Goal: Task Accomplishment & Management: Use online tool/utility

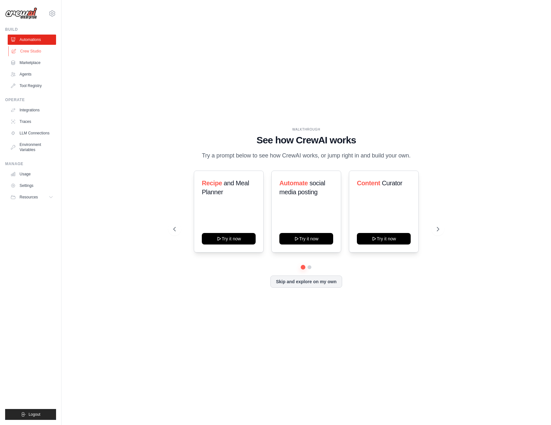
click at [35, 51] on link "Crew Studio" at bounding box center [32, 51] width 48 height 10
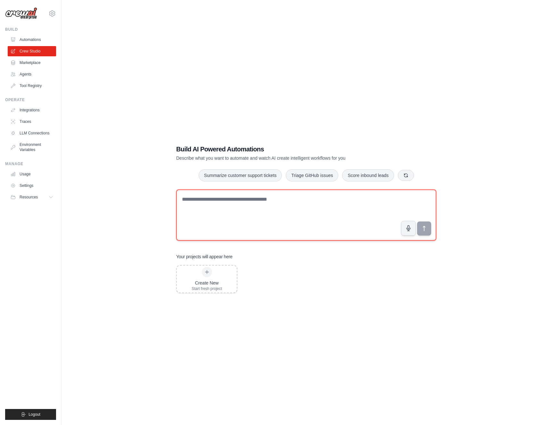
click at [276, 199] on textarea at bounding box center [306, 214] width 260 height 51
paste textarea "**********"
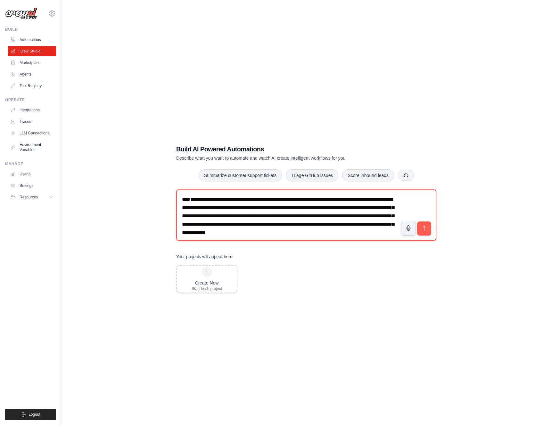
click at [189, 199] on textarea "**********" at bounding box center [306, 214] width 260 height 51
type textarea "**********"
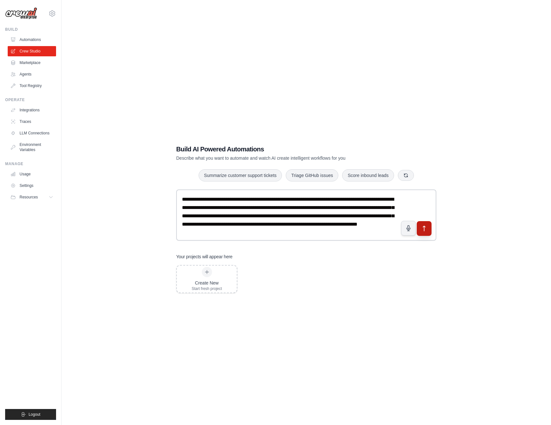
click at [425, 232] on button "submit" at bounding box center [423, 228] width 15 height 15
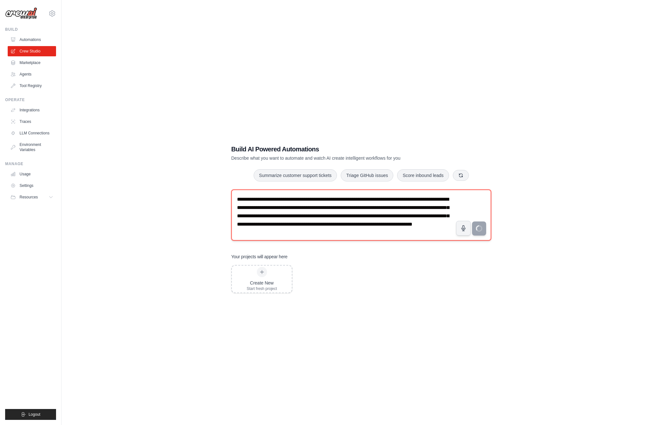
click at [274, 216] on textarea "**********" at bounding box center [361, 214] width 260 height 51
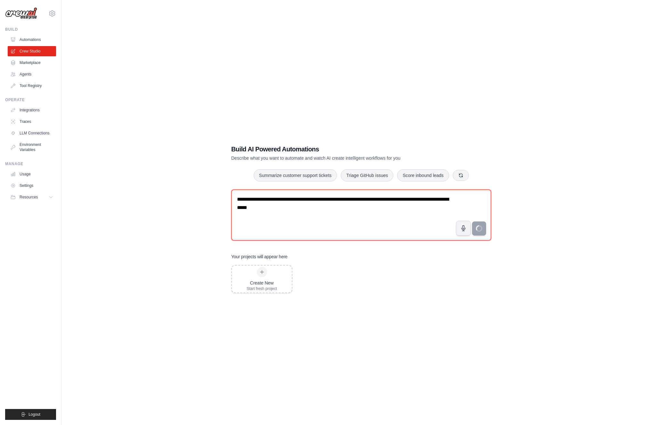
drag, startPoint x: 466, startPoint y: 240, endPoint x: 492, endPoint y: 233, distance: 27.4
click at [474, 237] on textarea "**********" at bounding box center [361, 214] width 260 height 51
type textarea "**********"
drag, startPoint x: 493, startPoint y: 232, endPoint x: 477, endPoint y: 231, distance: 16.3
click at [492, 232] on div "**********" at bounding box center [360, 218] width 275 height 169
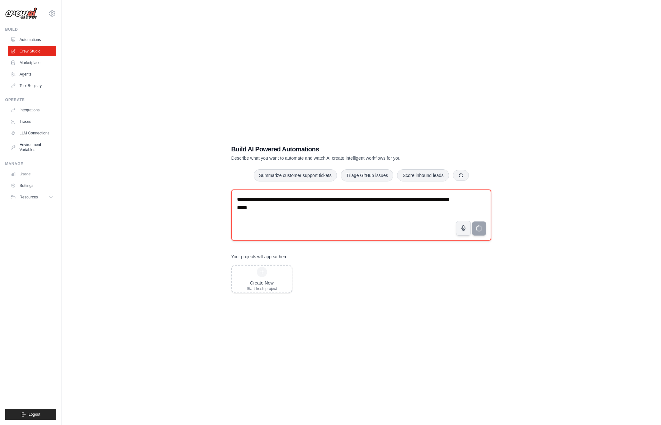
click at [250, 205] on textarea "**********" at bounding box center [361, 214] width 260 height 51
click at [266, 197] on textarea "**********" at bounding box center [361, 214] width 260 height 51
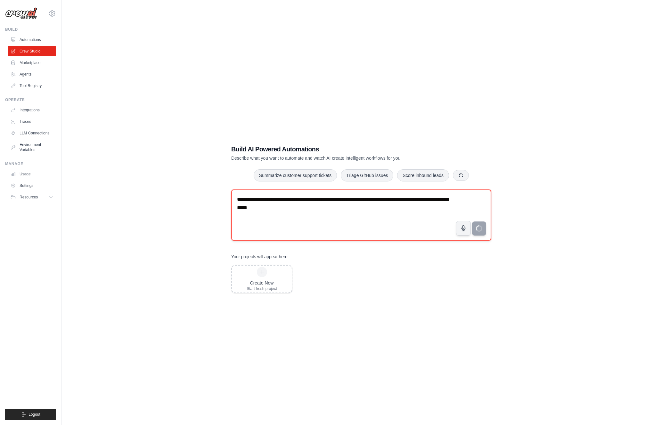
click at [266, 197] on textarea "**********" at bounding box center [361, 214] width 260 height 51
paste textarea "**********"
type textarea "**********"
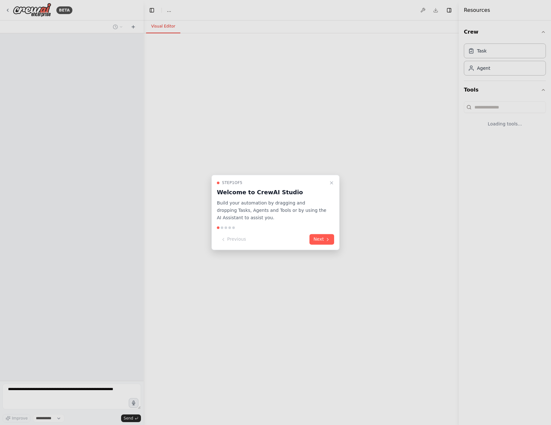
select select "****"
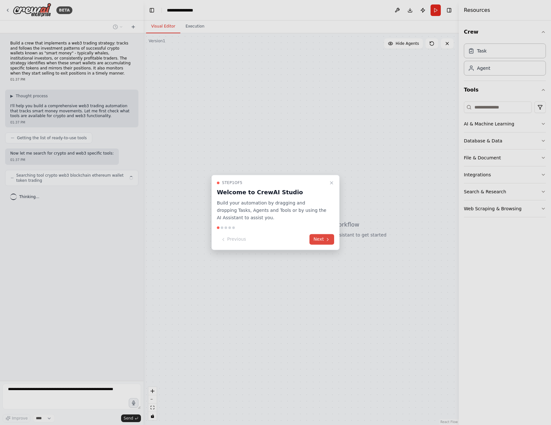
click at [323, 241] on button "Next" at bounding box center [321, 239] width 25 height 11
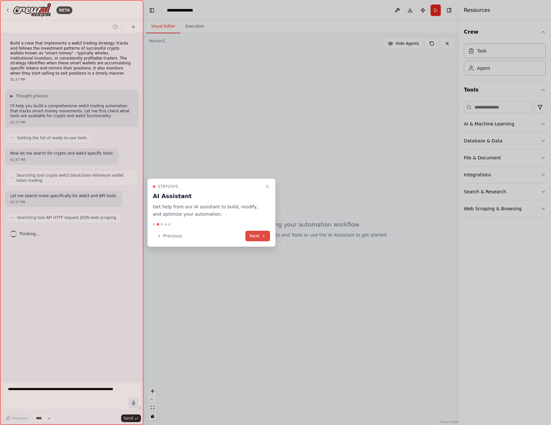
click at [255, 236] on button "Next" at bounding box center [257, 236] width 25 height 11
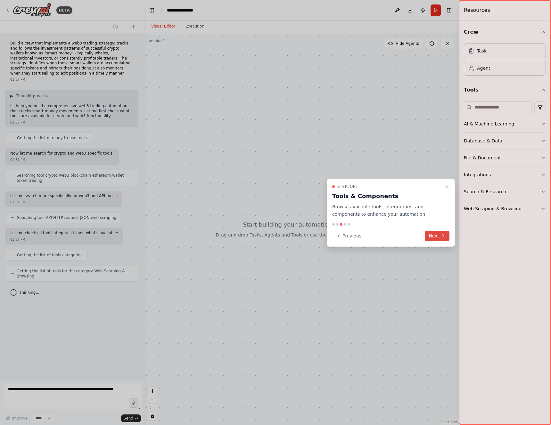
click at [435, 237] on button "Next" at bounding box center [436, 236] width 25 height 11
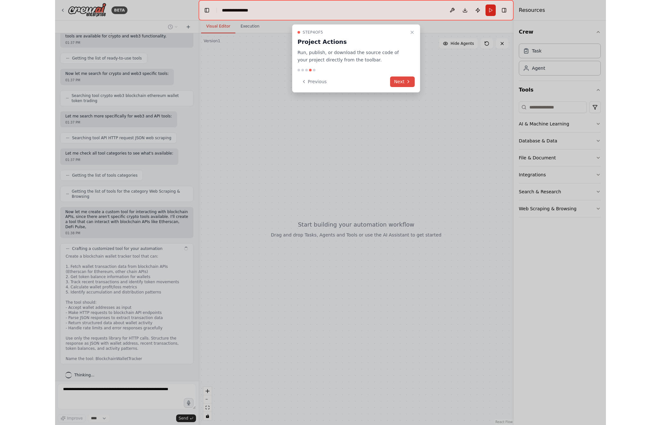
scroll to position [85, 0]
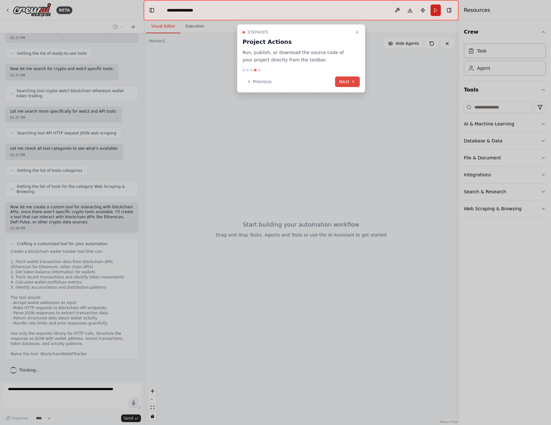
click at [347, 80] on button "Next" at bounding box center [347, 81] width 25 height 11
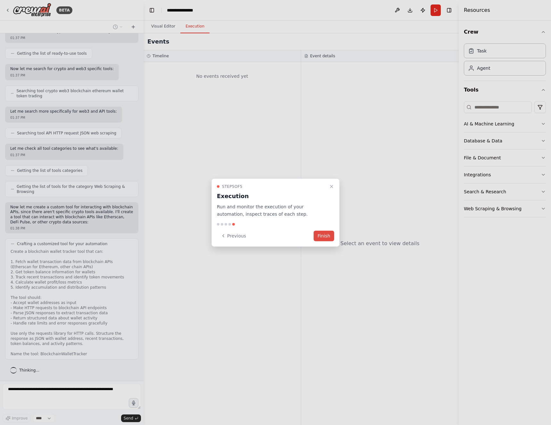
click at [324, 236] on button "Finish" at bounding box center [323, 235] width 20 height 11
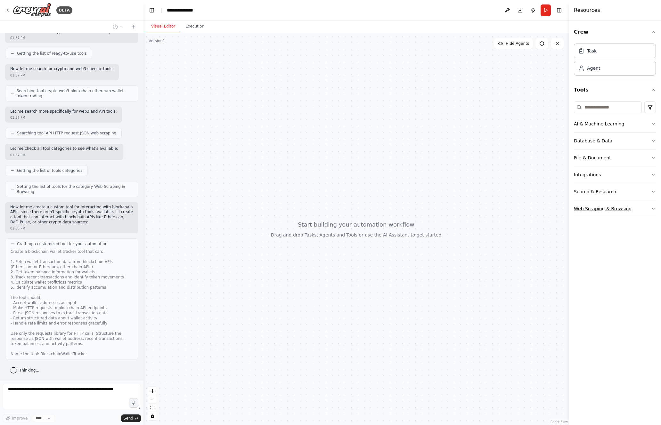
click at [550, 211] on button "Web Scraping & Browsing" at bounding box center [615, 208] width 82 height 17
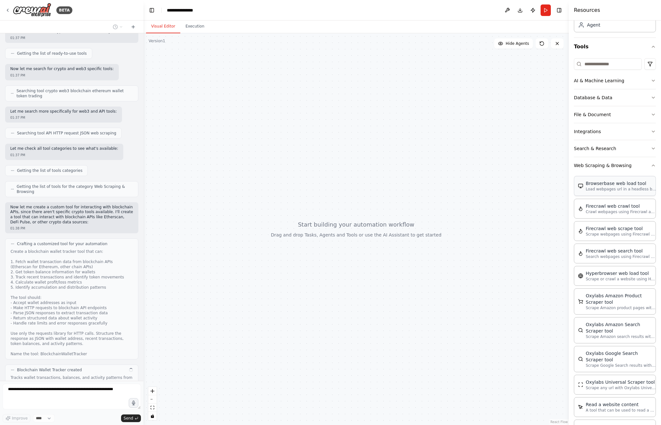
scroll to position [121, 0]
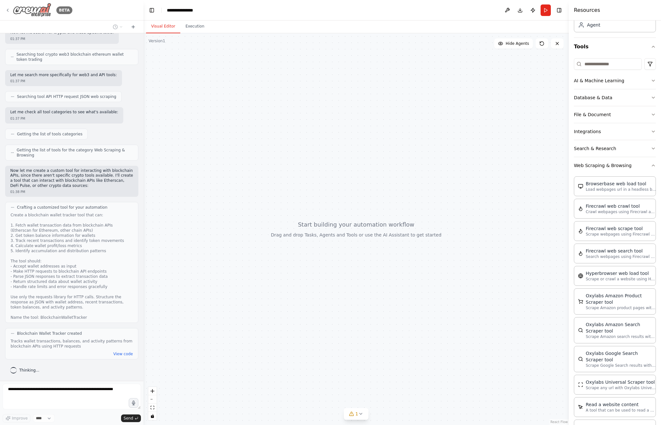
click at [6, 12] on icon at bounding box center [7, 10] width 5 height 5
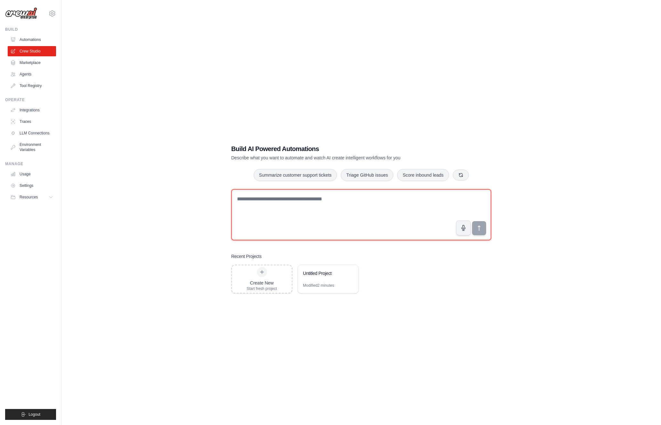
click at [313, 197] on textarea at bounding box center [361, 214] width 260 height 51
paste textarea "**********"
type textarea "**********"
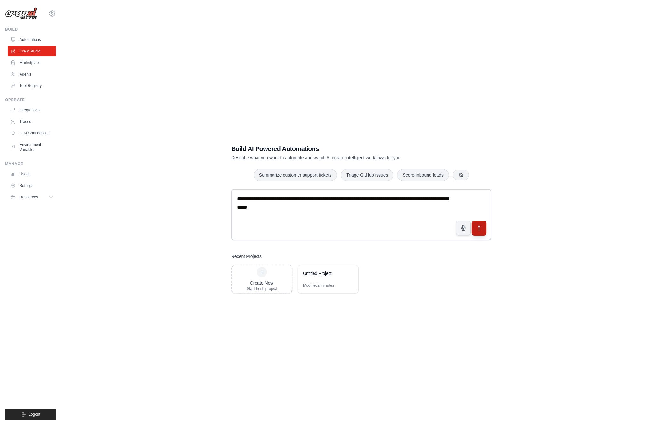
click at [481, 229] on icon "submit" at bounding box center [479, 228] width 7 height 7
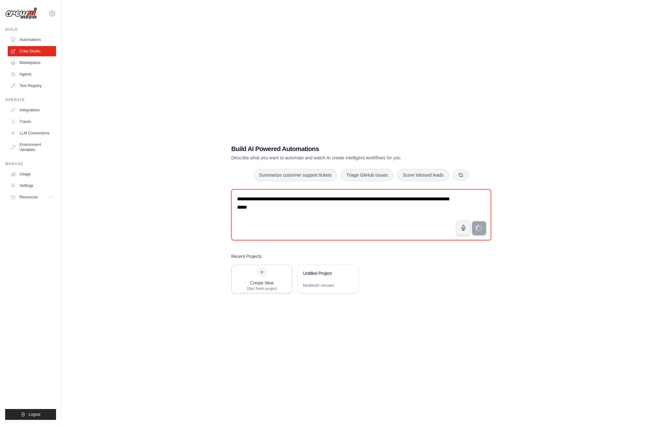
drag, startPoint x: 268, startPoint y: 213, endPoint x: 269, endPoint y: 209, distance: 3.9
click at [268, 211] on textarea "**********" at bounding box center [361, 214] width 260 height 51
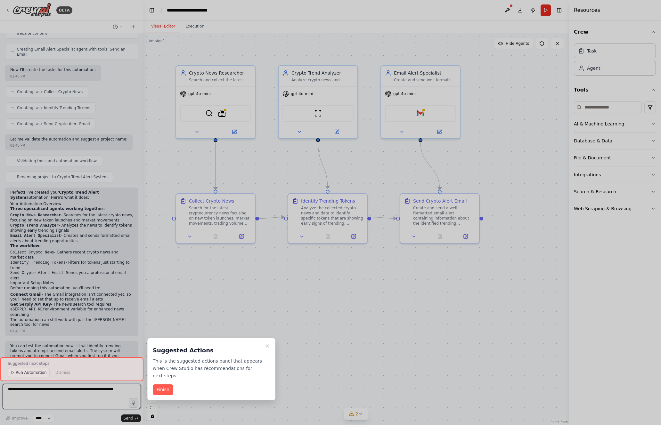
scroll to position [291, 0]
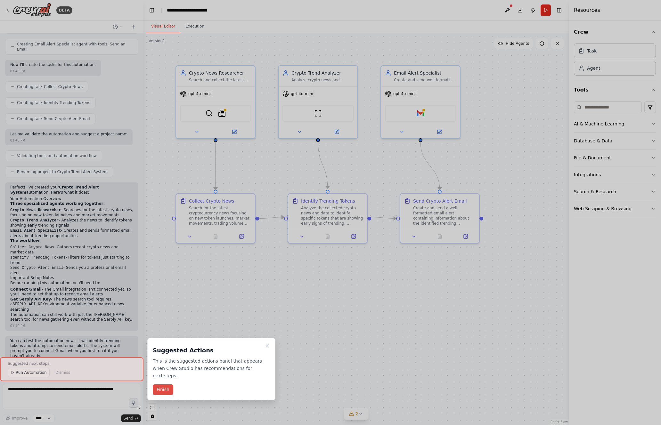
click at [163, 390] on button "Finish" at bounding box center [163, 389] width 20 height 11
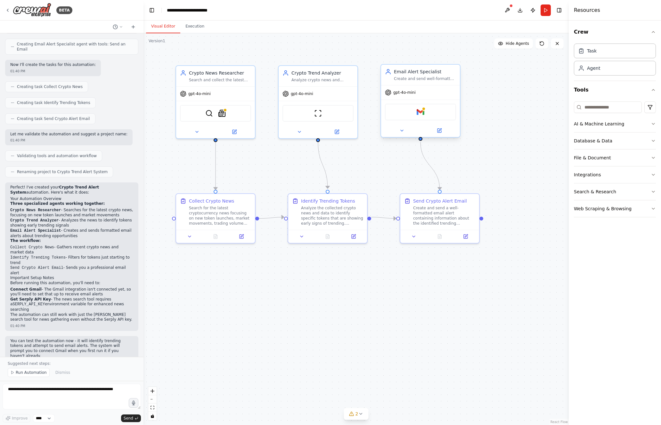
click at [429, 115] on div "Gmail" at bounding box center [420, 112] width 71 height 17
click at [327, 116] on div "ScrapeWebsiteTool" at bounding box center [317, 112] width 71 height 17
click at [214, 113] on div "SerperDevTool SerplyNewsSearchTool" at bounding box center [215, 112] width 71 height 17
click at [419, 112] on img at bounding box center [420, 112] width 8 height 8
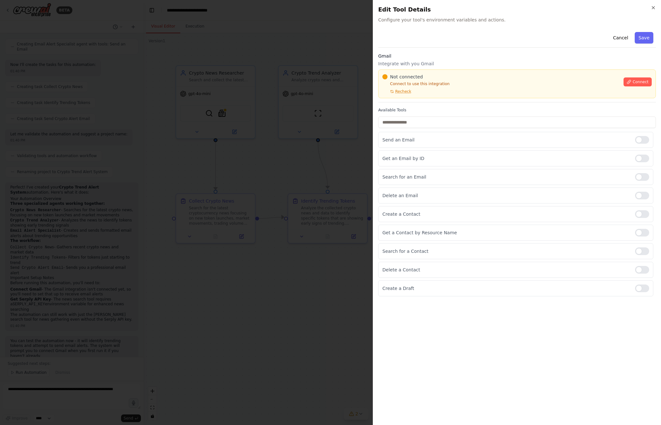
click at [653, 6] on icon "button" at bounding box center [652, 7] width 5 height 5
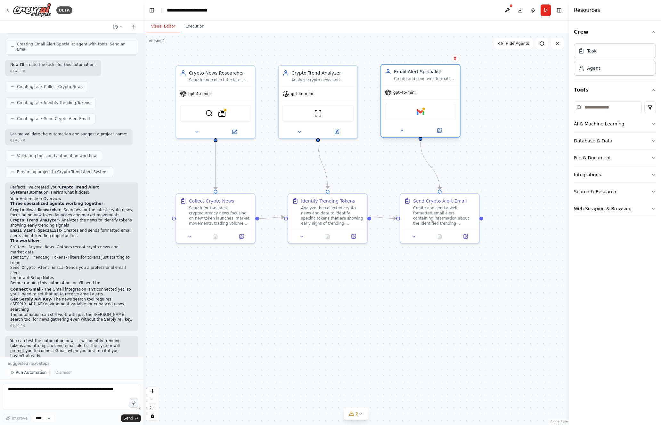
click at [430, 113] on div "Gmail" at bounding box center [420, 112] width 71 height 17
click at [420, 109] on img at bounding box center [420, 112] width 8 height 8
click at [421, 112] on img at bounding box center [420, 112] width 8 height 8
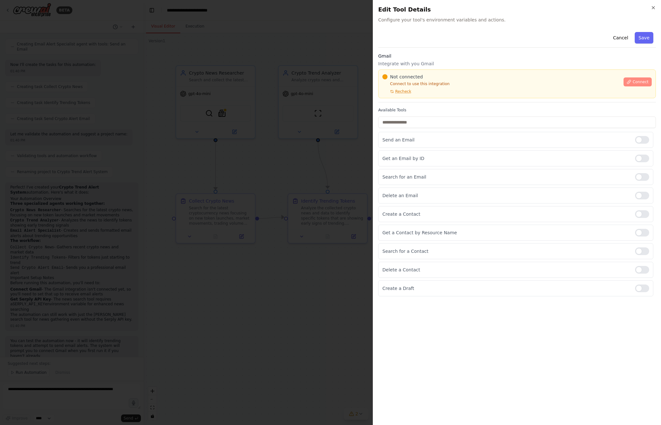
click at [642, 81] on span "Connect" at bounding box center [640, 81] width 16 height 5
click at [637, 82] on span "Connect" at bounding box center [640, 81] width 16 height 5
click at [636, 82] on span "Connect" at bounding box center [640, 81] width 16 height 5
click at [402, 91] on span "Recheck" at bounding box center [403, 91] width 16 height 5
click at [637, 82] on span "Connect" at bounding box center [640, 81] width 16 height 5
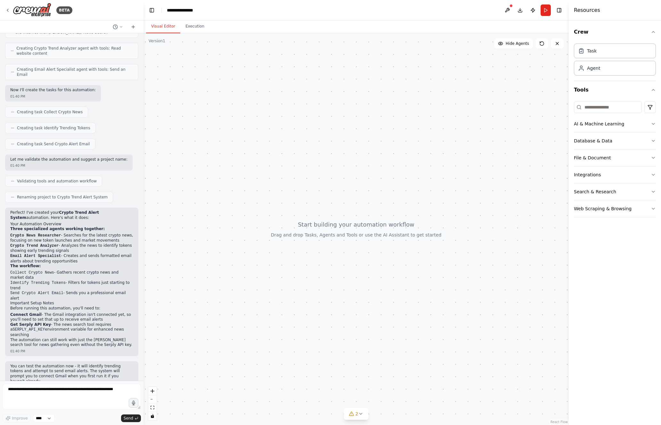
scroll to position [265, 0]
click at [362, 412] on icon at bounding box center [360, 413] width 5 height 5
click at [340, 354] on div at bounding box center [355, 229] width 425 height 392
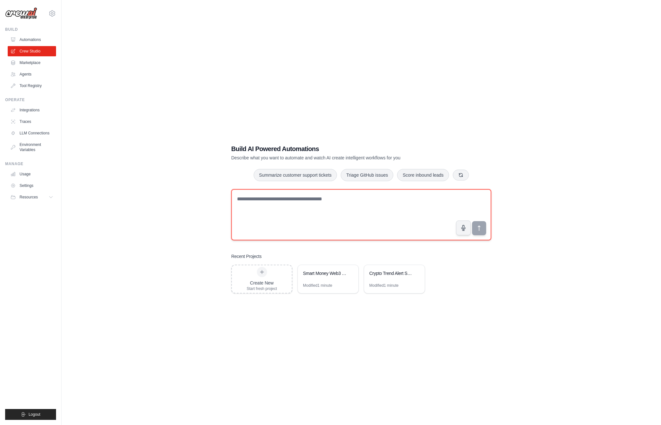
click at [252, 201] on textarea at bounding box center [361, 214] width 260 height 51
paste textarea "**********"
type textarea "**********"
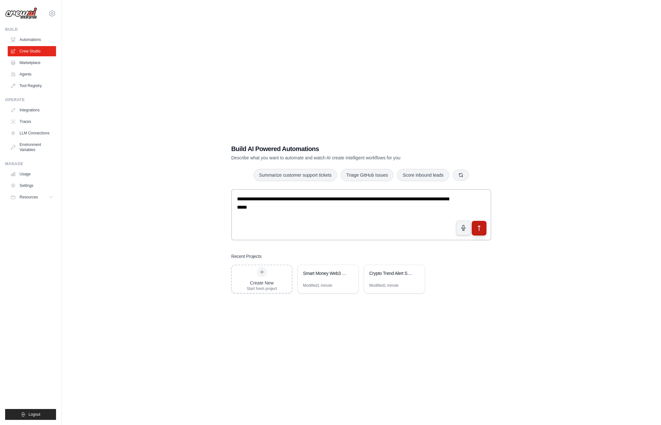
click at [480, 228] on icon "submit" at bounding box center [479, 228] width 7 height 7
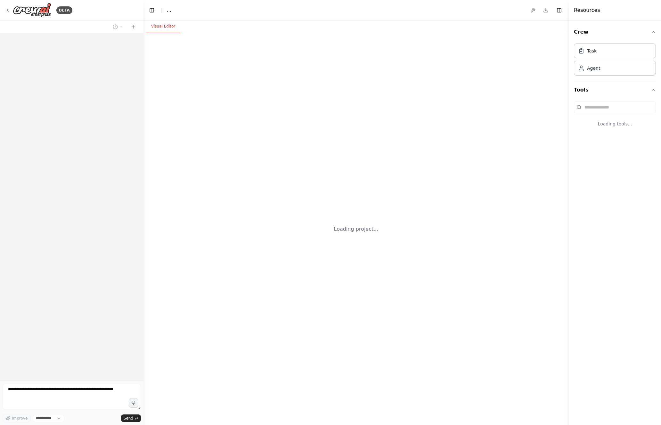
select select "****"
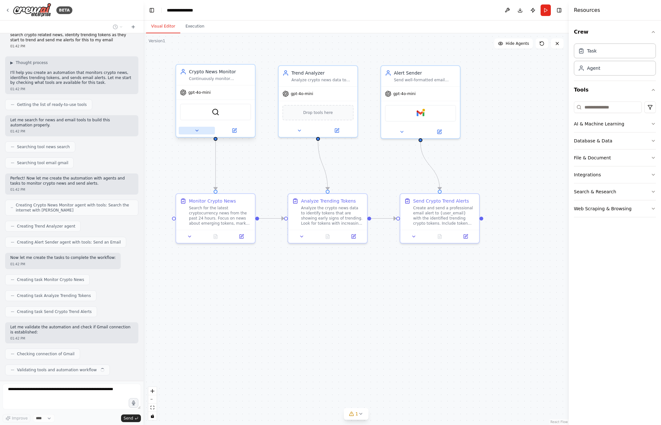
scroll to position [24, 0]
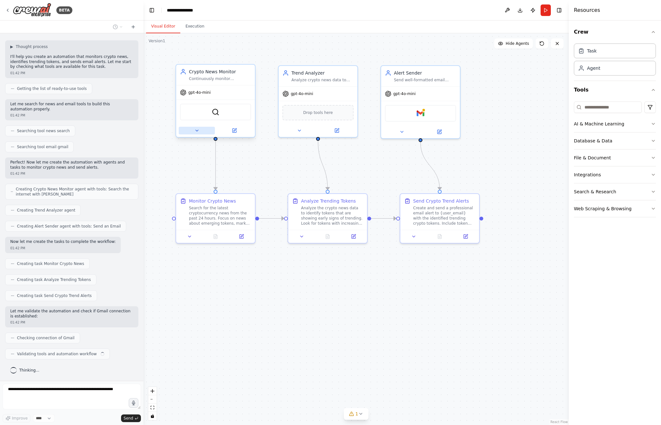
click at [200, 132] on button at bounding box center [197, 131] width 36 height 8
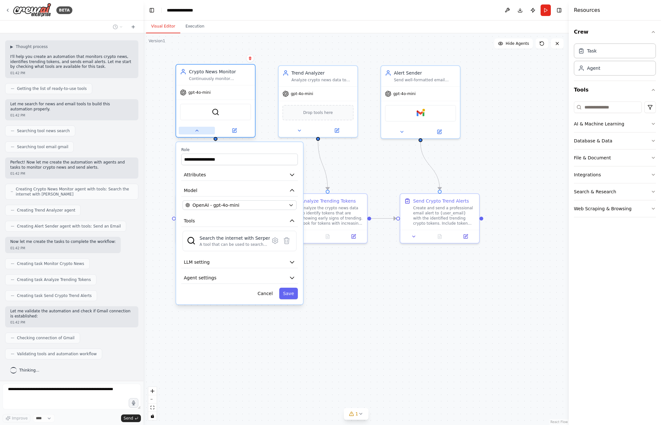
scroll to position [40, 0]
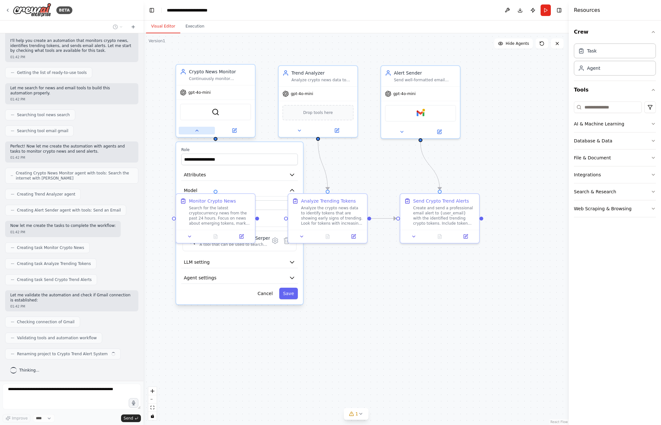
click at [198, 131] on icon at bounding box center [196, 130] width 5 height 5
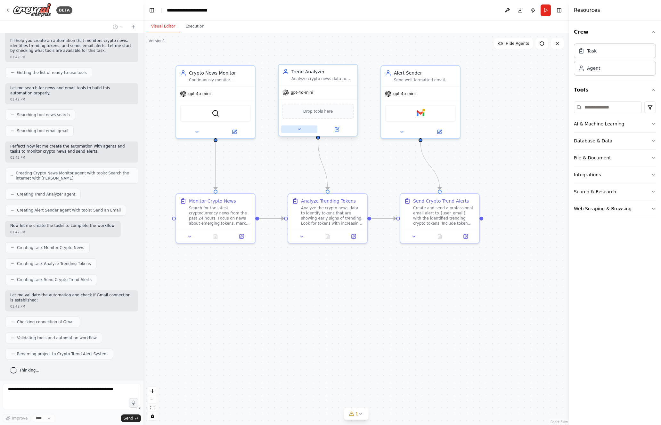
click at [302, 132] on button at bounding box center [299, 129] width 36 height 8
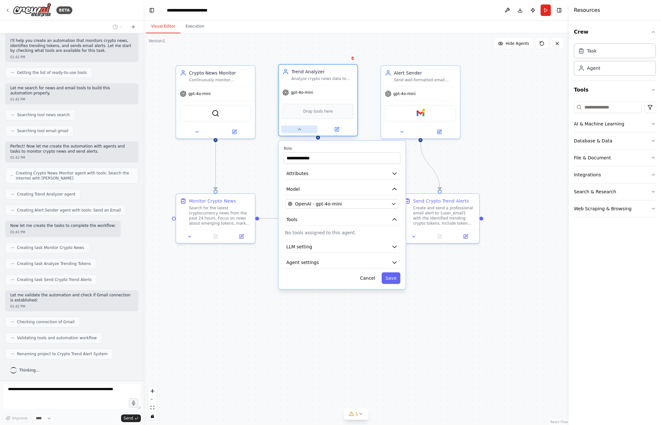
click at [301, 131] on icon at bounding box center [299, 129] width 5 height 5
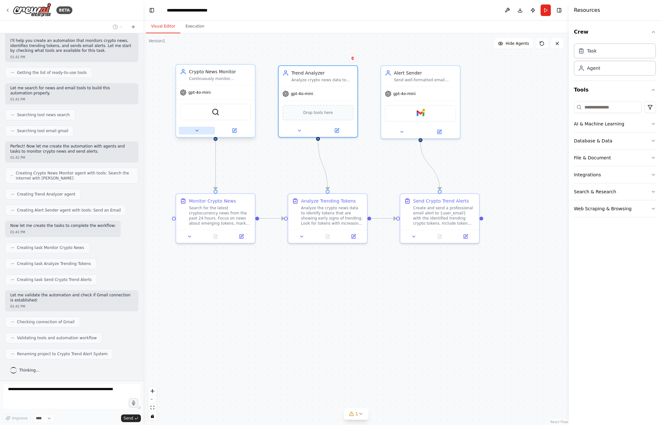
click at [198, 130] on icon at bounding box center [196, 130] width 5 height 5
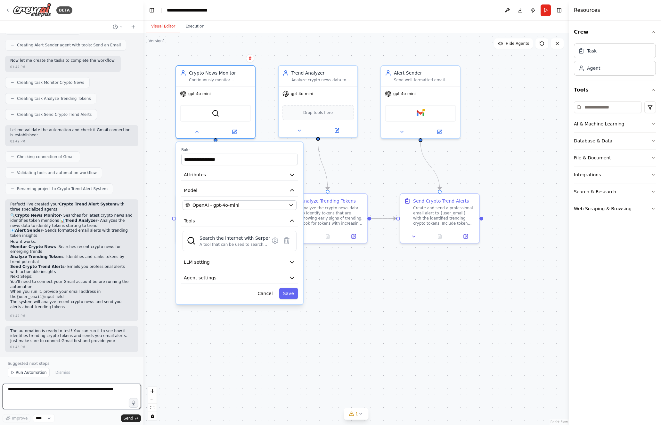
scroll to position [211, 0]
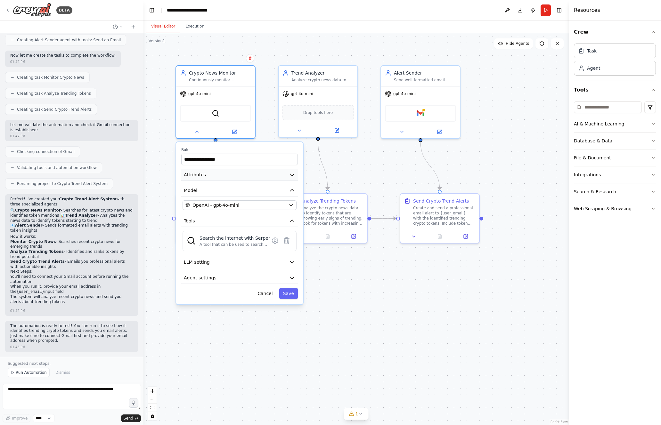
click at [294, 177] on icon "button" at bounding box center [292, 175] width 6 height 6
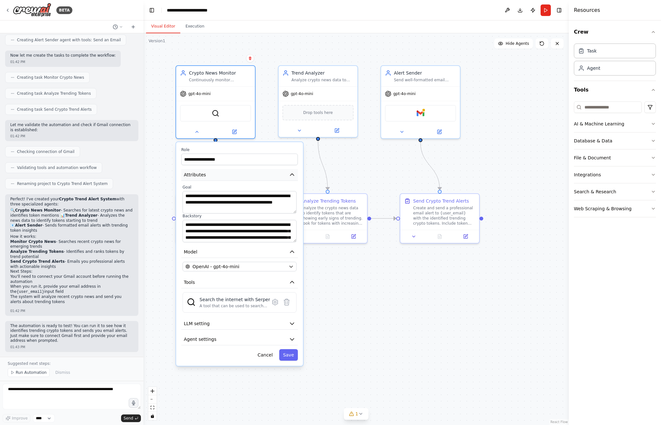
click at [294, 176] on icon "button" at bounding box center [292, 175] width 6 height 6
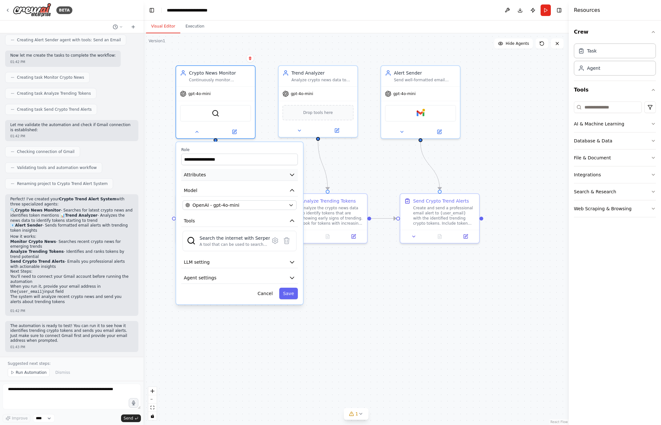
click at [291, 174] on icon "button" at bounding box center [292, 175] width 4 height 2
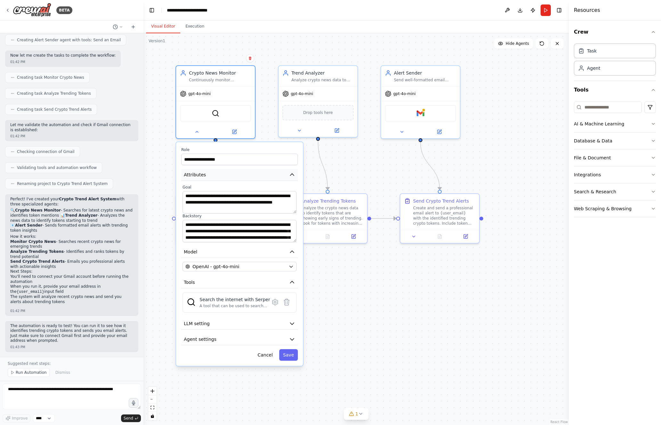
click at [292, 175] on icon "button" at bounding box center [292, 175] width 4 height 2
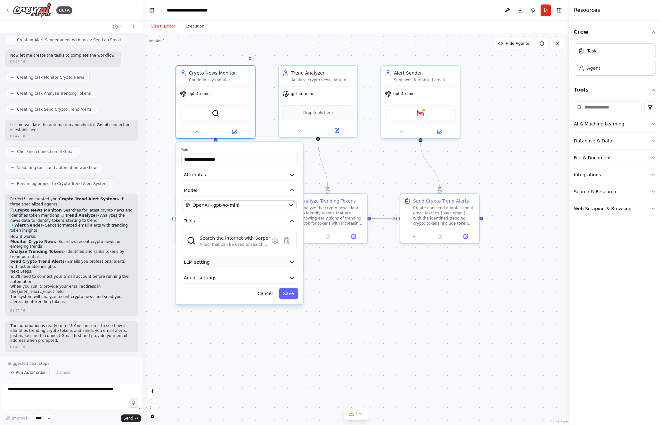
click at [292, 263] on icon "button" at bounding box center [292, 263] width 4 height 2
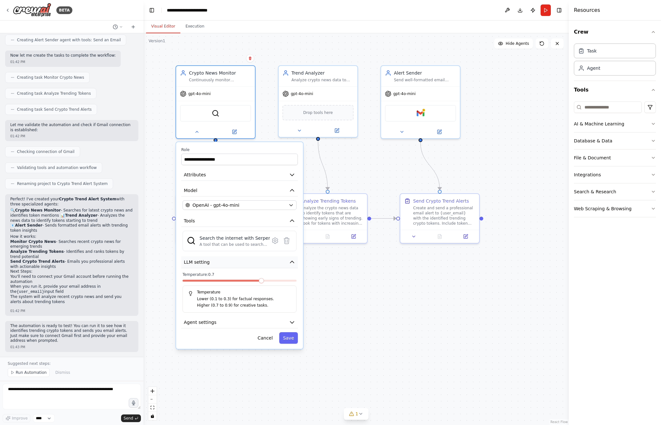
click at [291, 262] on icon "button" at bounding box center [292, 262] width 4 height 2
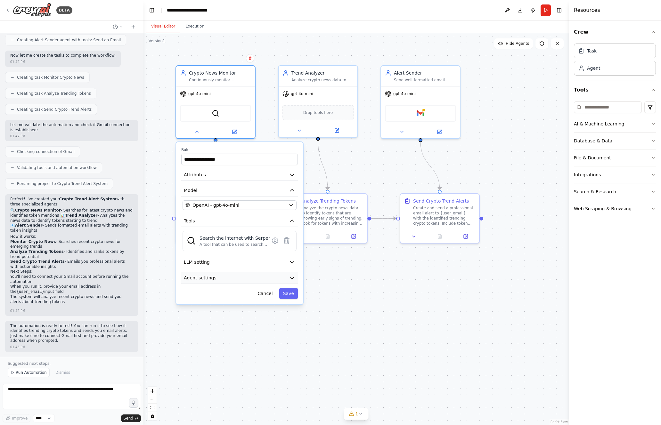
click at [291, 276] on icon "button" at bounding box center [292, 278] width 6 height 6
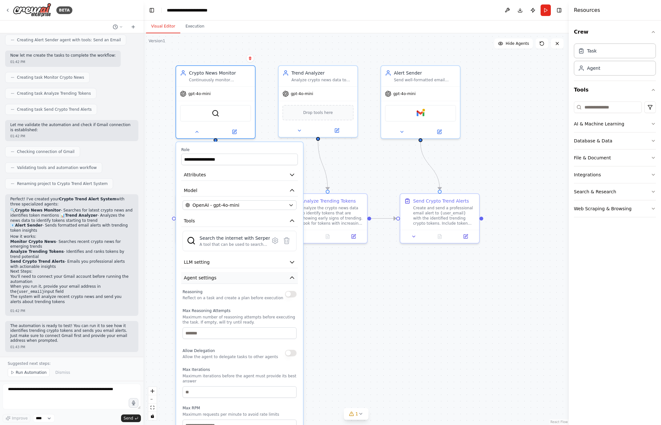
click at [292, 278] on icon "button" at bounding box center [292, 278] width 4 height 2
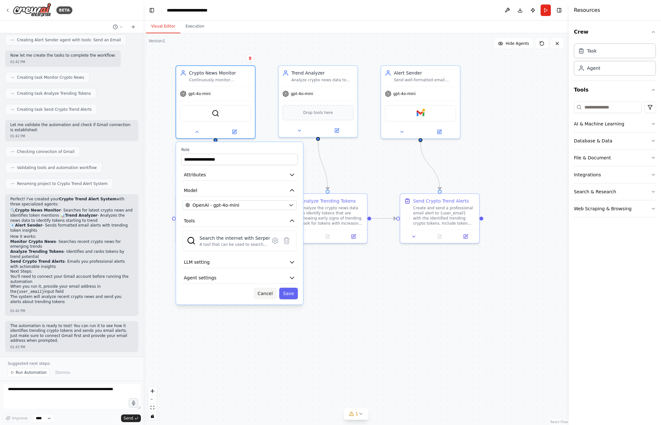
click at [264, 294] on button "Cancel" at bounding box center [265, 294] width 23 height 12
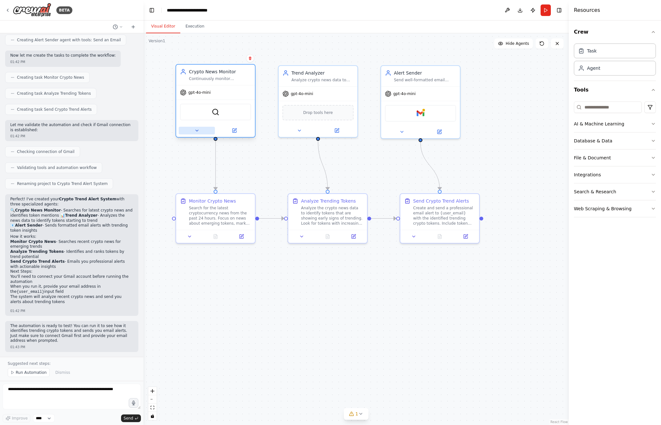
click at [195, 130] on icon at bounding box center [196, 130] width 5 height 5
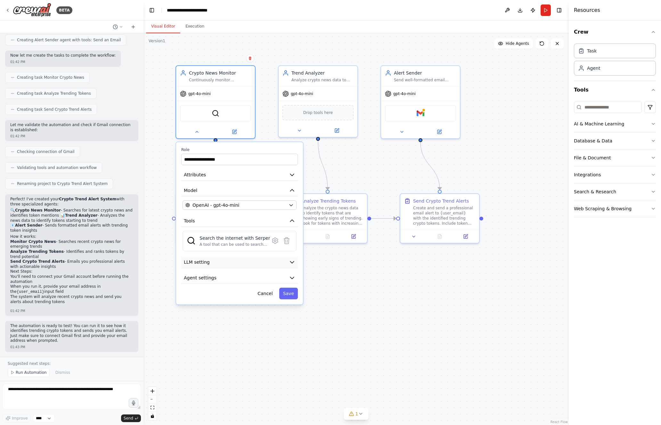
click at [295, 262] on button "LLM setting" at bounding box center [239, 262] width 117 height 12
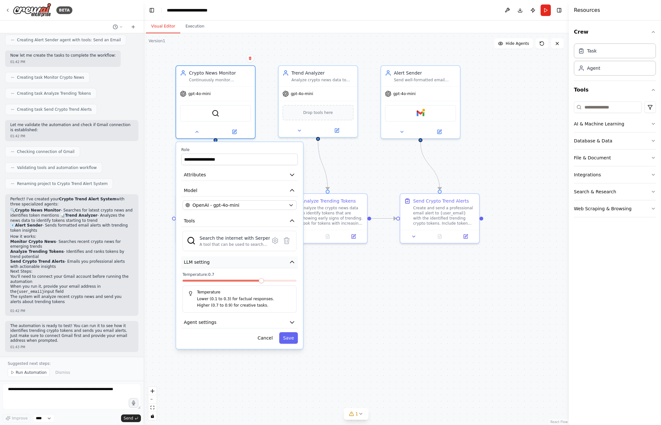
click at [294, 262] on icon "button" at bounding box center [292, 262] width 4 height 2
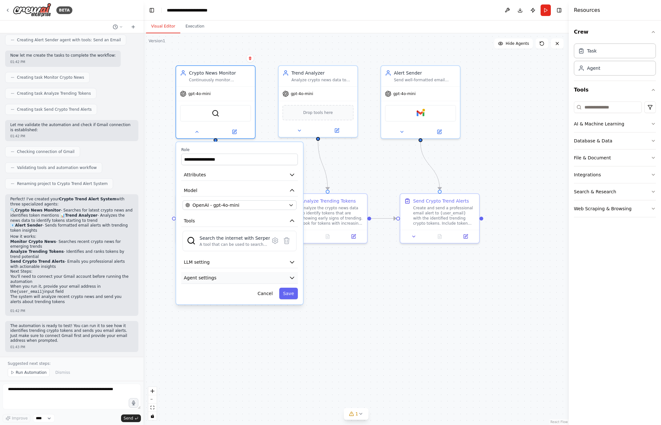
click at [293, 281] on button "Agent settings" at bounding box center [239, 278] width 117 height 12
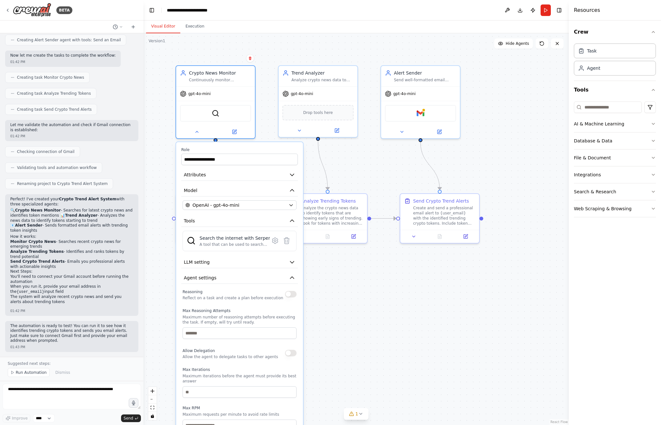
click at [292, 294] on button "button" at bounding box center [291, 294] width 12 height 6
click at [288, 294] on button "button" at bounding box center [291, 294] width 12 height 6
click at [294, 295] on button "button" at bounding box center [291, 294] width 12 height 6
click at [287, 295] on button "button" at bounding box center [291, 294] width 12 height 6
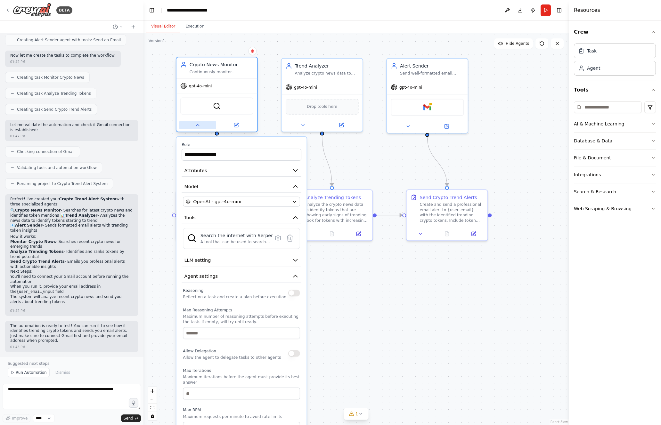
click at [198, 128] on button at bounding box center [197, 125] width 37 height 8
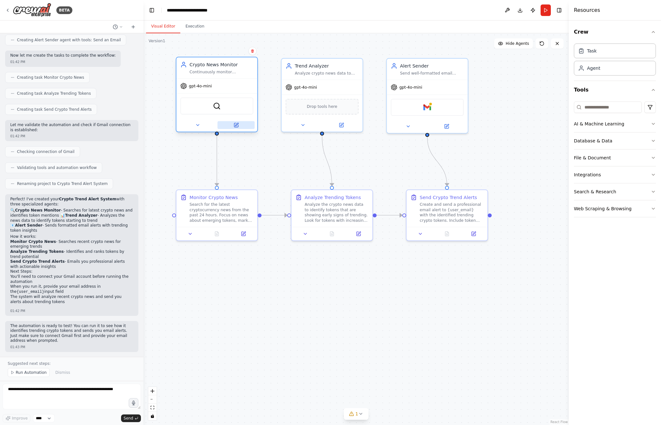
click at [237, 126] on icon at bounding box center [236, 125] width 4 height 4
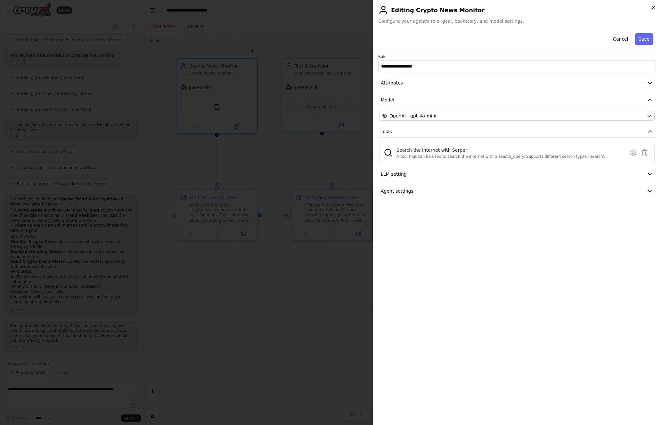
click at [655, 7] on icon "button" at bounding box center [652, 7] width 5 height 5
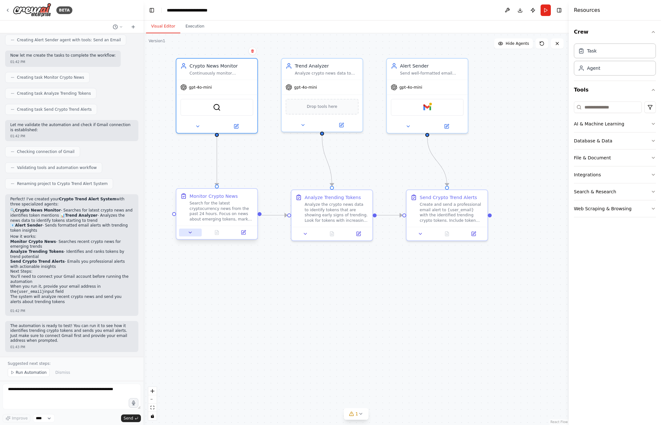
click at [189, 231] on icon at bounding box center [190, 232] width 5 height 5
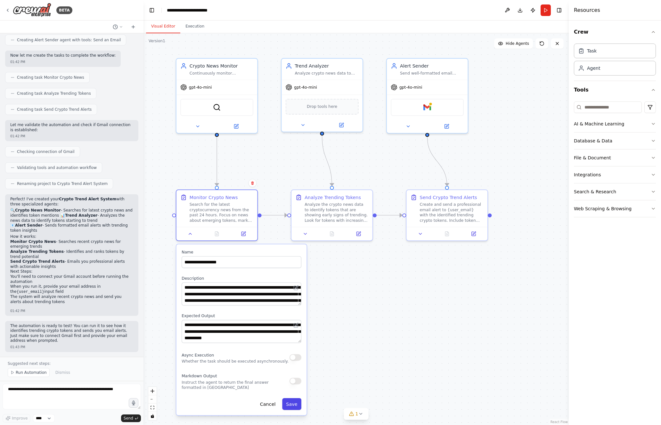
click at [288, 406] on button "Save" at bounding box center [291, 404] width 19 height 12
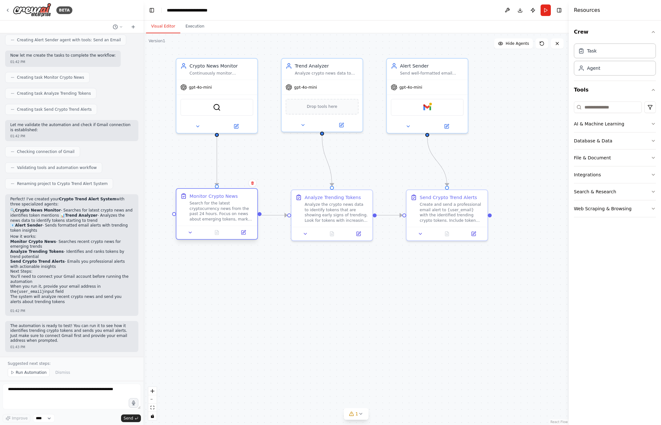
click at [227, 212] on div "Search for the latest cryptocurrency news from the past 24 hours. Focus on news…" at bounding box center [221, 211] width 64 height 21
drag, startPoint x: 431, startPoint y: 92, endPoint x: 451, endPoint y: 92, distance: 19.2
click at [451, 92] on div "gpt-4o-mini" at bounding box center [446, 86] width 81 height 14
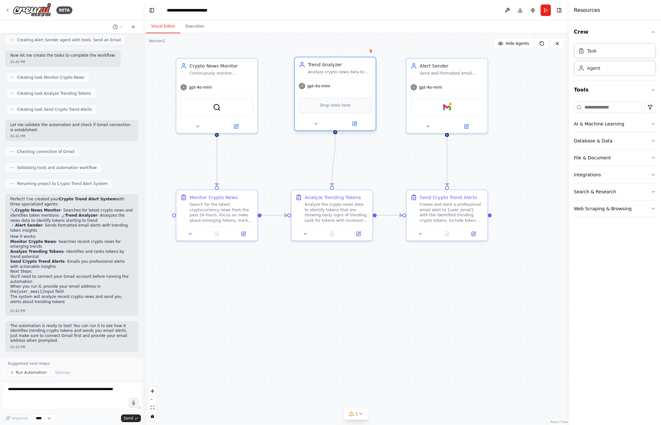
drag, startPoint x: 349, startPoint y: 91, endPoint x: 360, endPoint y: 91, distance: 11.5
click at [360, 91] on div "gpt-4o-mini" at bounding box center [334, 86] width 81 height 14
click at [54, 395] on textarea at bounding box center [72, 397] width 138 height 26
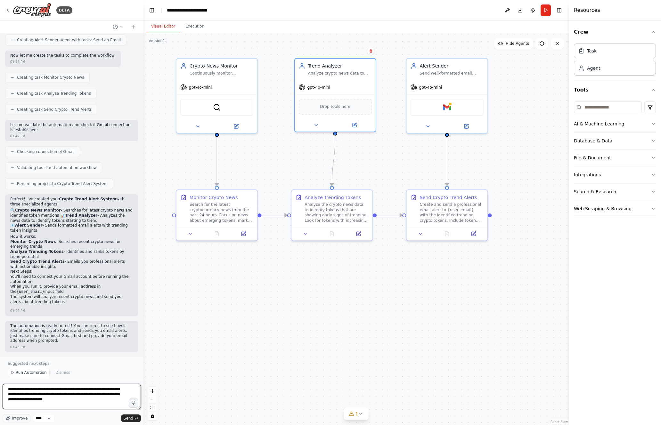
type textarea "**********"
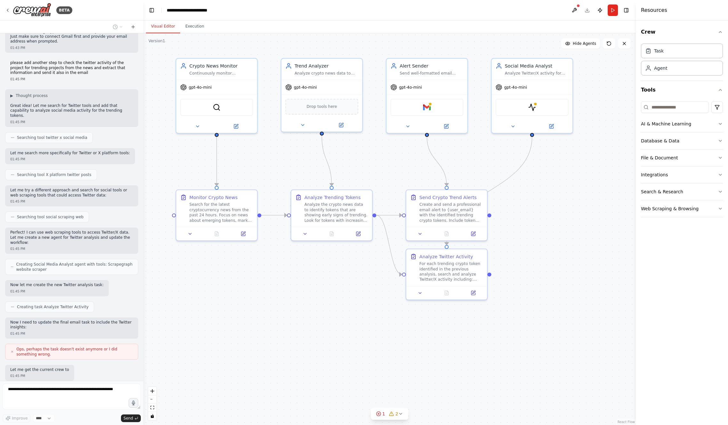
scroll to position [543, 0]
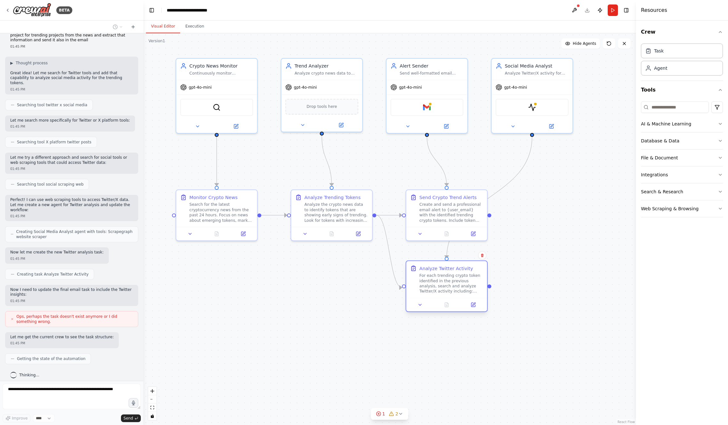
click at [450, 301] on div at bounding box center [446, 304] width 81 height 13
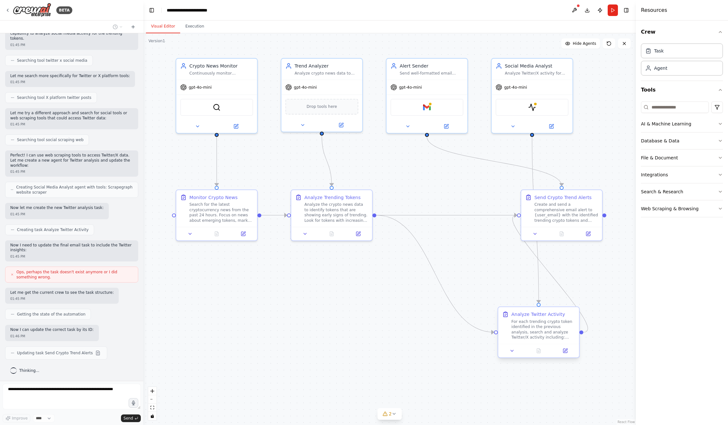
scroll to position [620, 0]
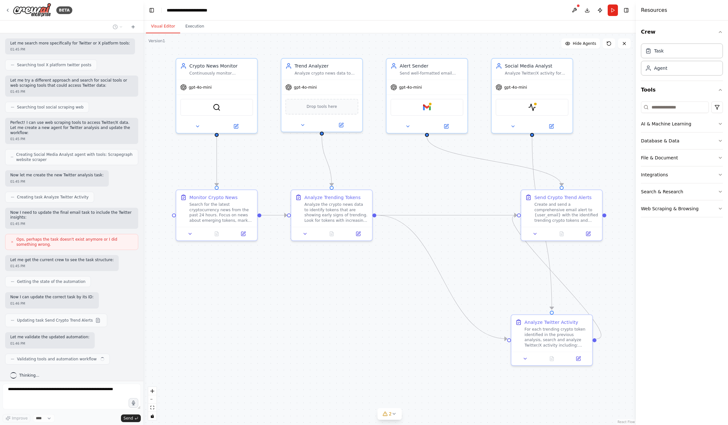
drag, startPoint x: 451, startPoint y: 300, endPoint x: 580, endPoint y: 287, distance: 130.2
click at [557, 352] on div at bounding box center [551, 358] width 81 height 13
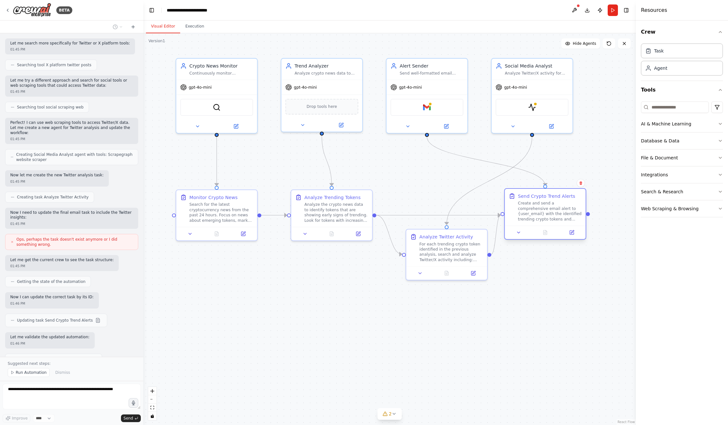
drag, startPoint x: 575, startPoint y: 205, endPoint x: 560, endPoint y: 206, distance: 14.7
click at [560, 206] on div "Create and send a comprehensive email alert to {user_email} with the identified…" at bounding box center [550, 211] width 64 height 21
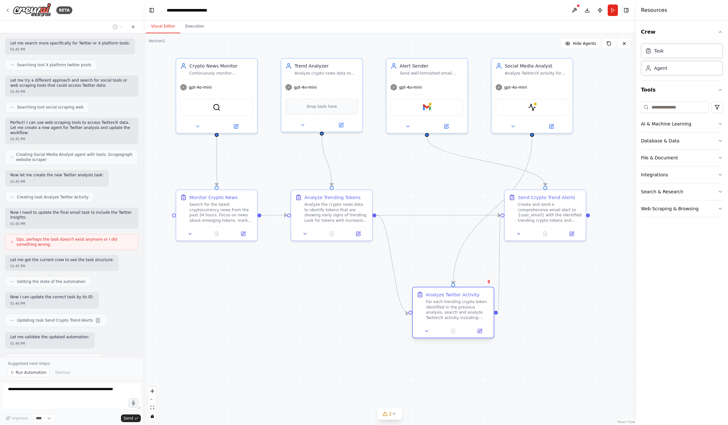
drag, startPoint x: 448, startPoint y: 256, endPoint x: 471, endPoint y: 321, distance: 68.7
click at [465, 320] on div "For each trending crypto token identified in the previous analysis, search and …" at bounding box center [458, 309] width 64 height 21
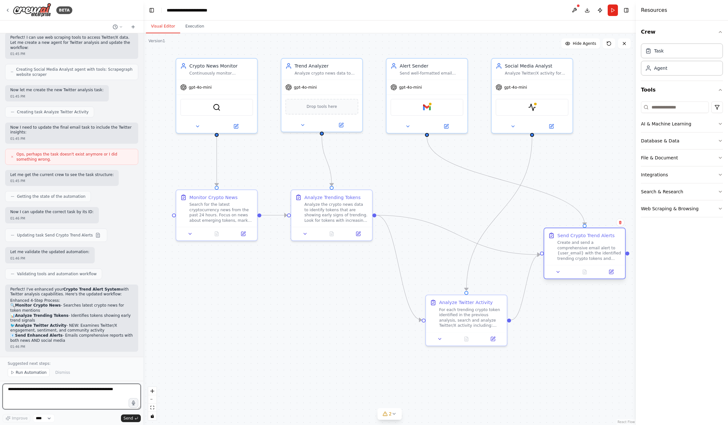
click at [577, 268] on div at bounding box center [584, 271] width 81 height 13
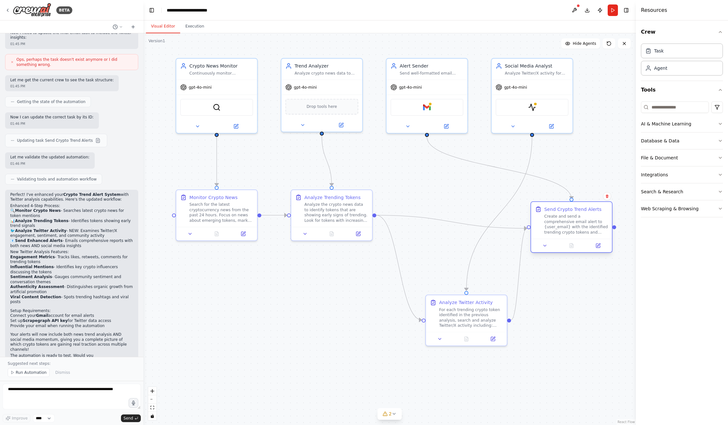
click at [569, 240] on div at bounding box center [571, 245] width 81 height 13
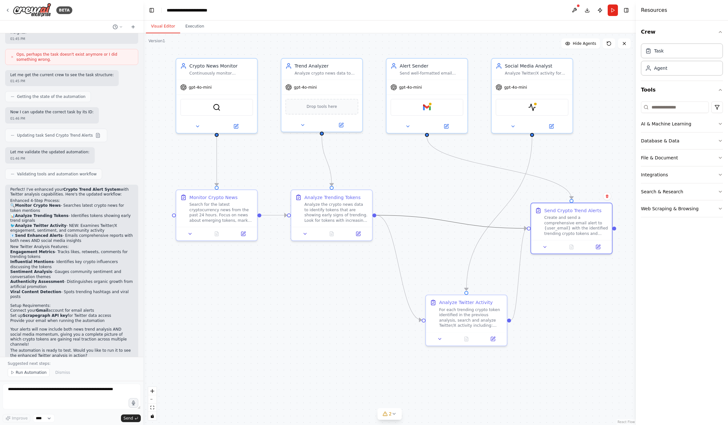
click at [426, 218] on icon "Edge from 5e92913b-bdd7-469e-bfef-6289c9a1fcb5 to c4eb2917-a118-453f-ae24-bcee8…" at bounding box center [451, 221] width 150 height 13
click at [520, 258] on icon "Edge from fa8cb0e7-7c17-4550-8c96-74f2705897d7 to c4eb2917-a118-453f-ae24-bcee8…" at bounding box center [519, 275] width 16 height 92
click at [463, 224] on icon "Edge from 5e92913b-bdd7-469e-bfef-6289c9a1fcb5 to c4eb2917-a118-453f-ae24-bcee8…" at bounding box center [451, 221] width 150 height 13
click at [545, 246] on icon at bounding box center [545, 245] width 5 height 5
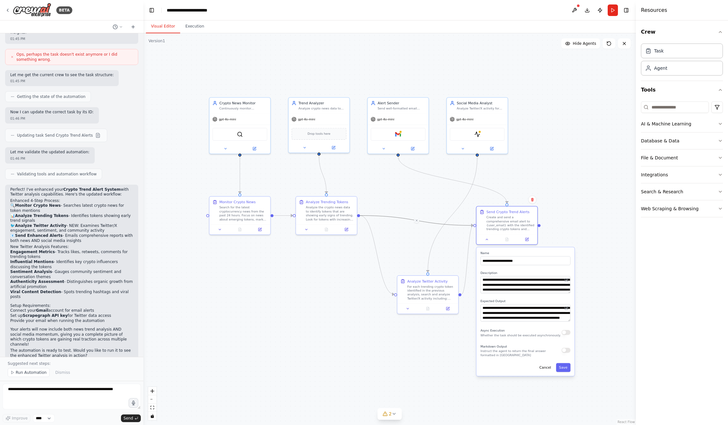
drag, startPoint x: 488, startPoint y: 218, endPoint x: 422, endPoint y: 205, distance: 67.4
click at [422, 205] on div ".deletable-edge-delete-btn { width: 20px; height: 20px; border: 0px solid #ffff…" at bounding box center [389, 229] width 493 height 392
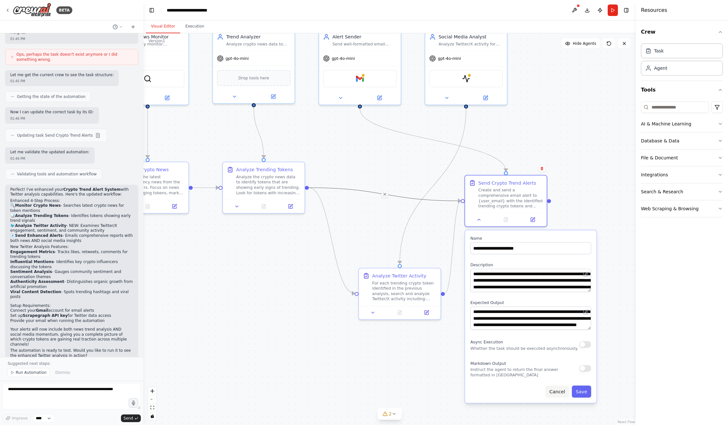
click at [561, 390] on button "Cancel" at bounding box center [557, 392] width 24 height 12
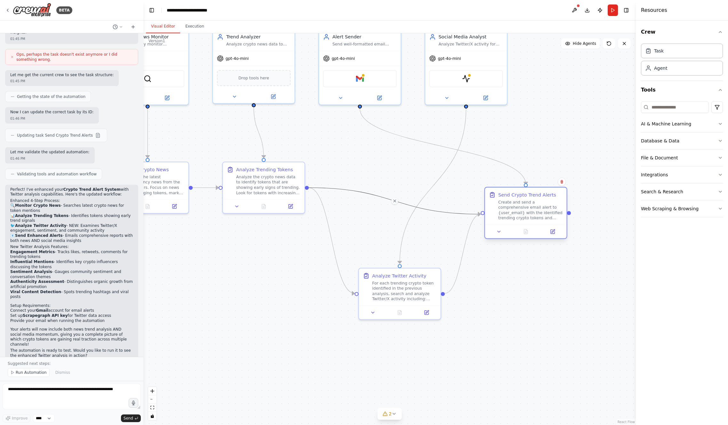
drag, startPoint x: 523, startPoint y: 194, endPoint x: 534, endPoint y: 201, distance: 13.1
click at [534, 201] on div "Create and send a comprehensive email alert to {user_email} with the identified…" at bounding box center [530, 209] width 64 height 21
click at [513, 208] on div "Create and send a comprehensive email alert to {user_email} with the identified…" at bounding box center [530, 209] width 64 height 21
drag, startPoint x: 503, startPoint y: 192, endPoint x: 525, endPoint y: 205, distance: 25.0
click at [525, 205] on div "Send Crypto Trend Alerts" at bounding box center [547, 208] width 58 height 7
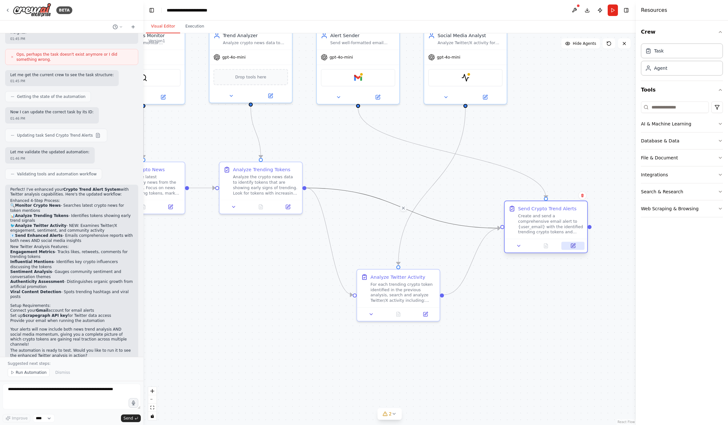
click at [576, 247] on icon at bounding box center [572, 245] width 5 height 5
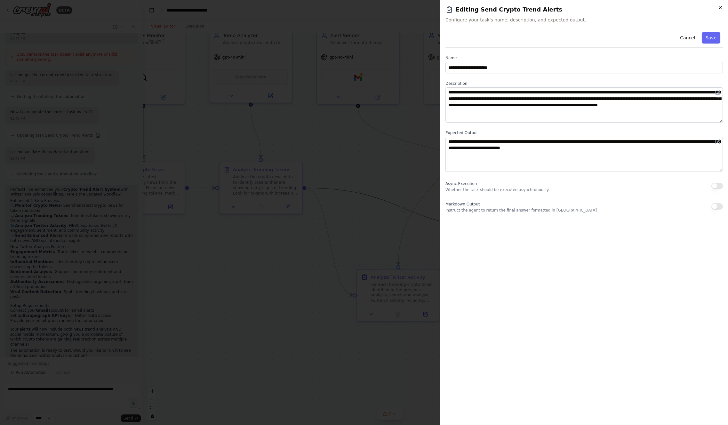
click at [660, 8] on icon "button" at bounding box center [720, 7] width 3 height 3
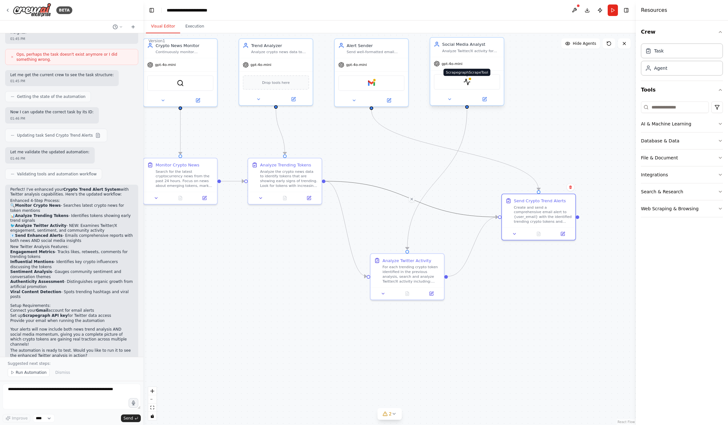
click at [470, 79] on div at bounding box center [470, 79] width 4 height 4
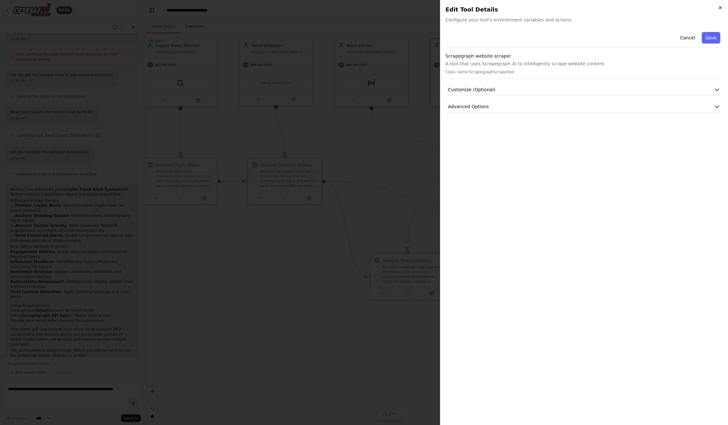
click at [660, 5] on icon "button" at bounding box center [720, 7] width 5 height 5
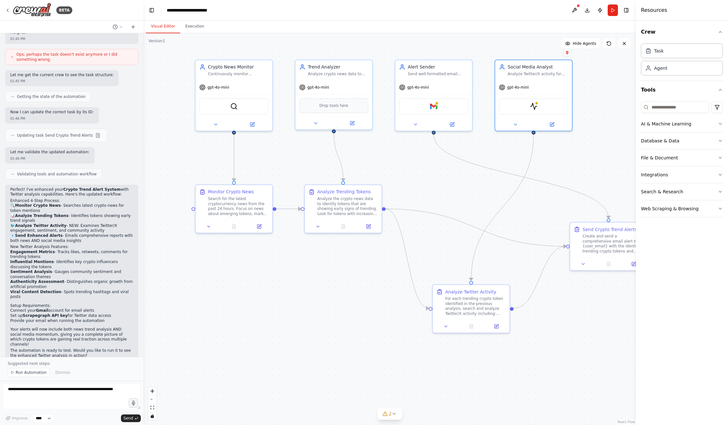
drag, startPoint x: 454, startPoint y: 156, endPoint x: 466, endPoint y: 167, distance: 15.8
click at [466, 167] on div ".deletable-edge-delete-btn { width: 20px; height: 20px; border: 0px solid #ffff…" at bounding box center [389, 229] width 493 height 392
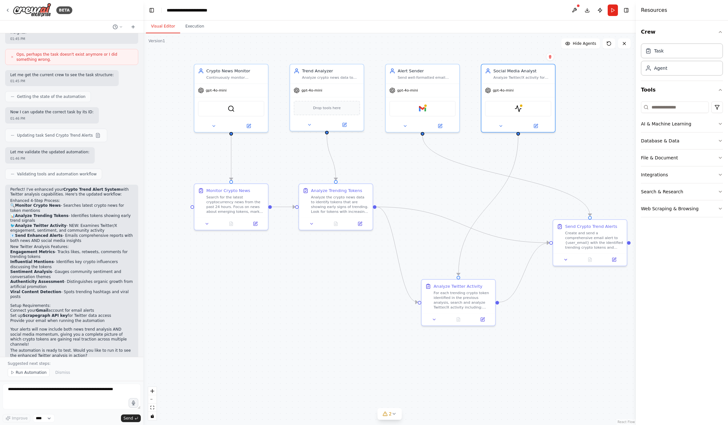
drag, startPoint x: 423, startPoint y: 158, endPoint x: 400, endPoint y: 157, distance: 22.7
click at [400, 157] on div ".deletable-edge-delete-btn { width: 20px; height: 20px; border: 0px solid #ffff…" at bounding box center [389, 229] width 493 height 392
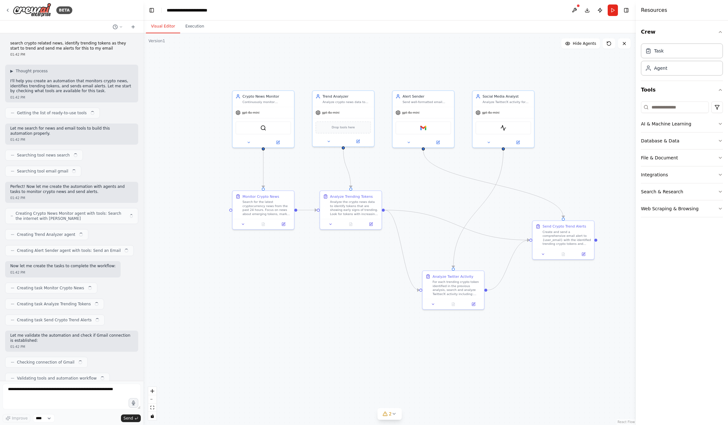
scroll to position [531, 0]
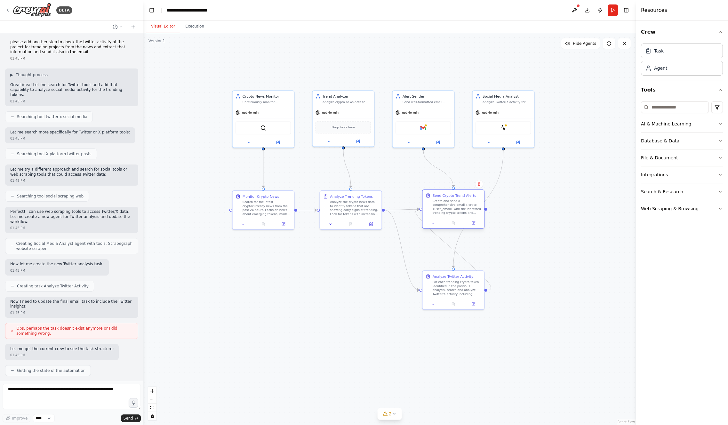
drag, startPoint x: 556, startPoint y: 236, endPoint x: 441, endPoint y: 218, distance: 116.3
click at [442, 207] on div "Create and send a comprehensive email alert to {user_email} with the identified…" at bounding box center [457, 207] width 49 height 16
drag, startPoint x: 554, startPoint y: 246, endPoint x: 532, endPoint y: 215, distance: 37.8
click at [532, 215] on div "Analyze Twitter Activity For each trending crypto token identified in the previ…" at bounding box center [543, 204] width 61 height 28
drag, startPoint x: 444, startPoint y: 214, endPoint x: 439, endPoint y: 229, distance: 15.4
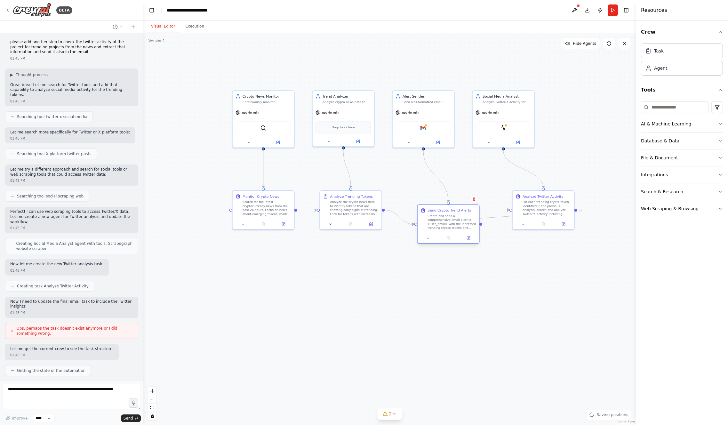
click at [439, 229] on div "Create and send a comprehensive email alert to {user_email} with the identified…" at bounding box center [452, 222] width 49 height 16
drag, startPoint x: 443, startPoint y: 227, endPoint x: 487, endPoint y: 219, distance: 44.3
click at [445, 215] on div "Create and send a comprehensive email alert to {user_email} with the identified…" at bounding box center [452, 223] width 49 height 16
drag, startPoint x: 544, startPoint y: 218, endPoint x: 546, endPoint y: 245, distance: 26.6
click at [546, 245] on div at bounding box center [543, 248] width 61 height 10
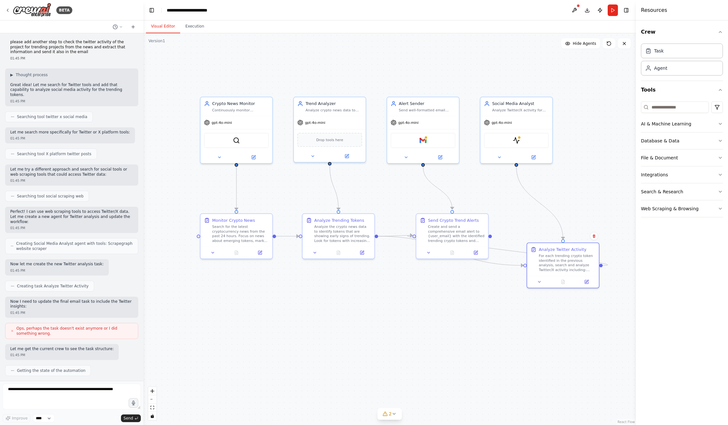
drag, startPoint x: 494, startPoint y: 203, endPoint x: 501, endPoint y: 225, distance: 22.9
click at [501, 225] on div ".deletable-edge-delete-btn { width: 20px; height: 20px; border: 0px solid #ffff…" at bounding box center [389, 229] width 493 height 392
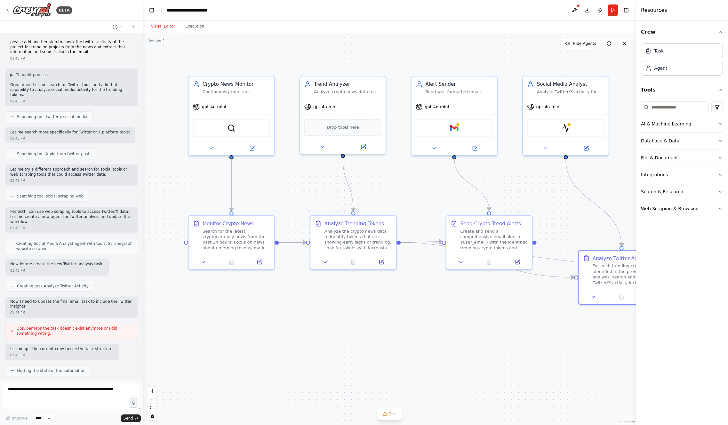
drag, startPoint x: 480, startPoint y: 213, endPoint x: 528, endPoint y: 209, distance: 47.6
click at [528, 209] on div ".deletable-edge-delete-btn { width: 20px; height: 20px; border: 0px solid #ffff…" at bounding box center [389, 229] width 493 height 392
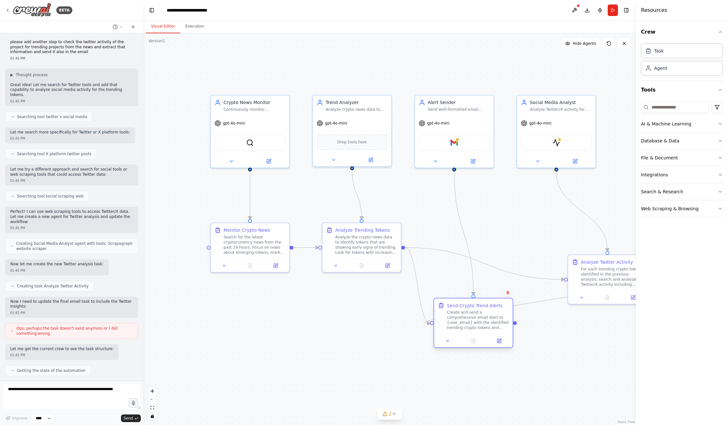
drag, startPoint x: 498, startPoint y: 244, endPoint x: 490, endPoint y: 313, distance: 69.9
click at [490, 313] on div "Create and send a comprehensive email alert to {user_email} with the identified…" at bounding box center [478, 320] width 62 height 20
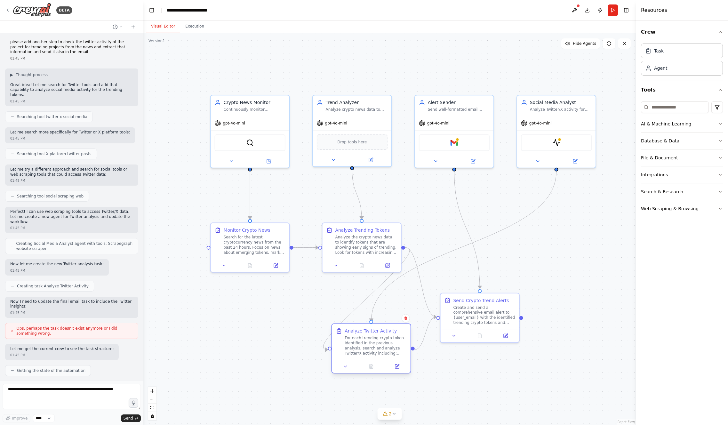
drag, startPoint x: 601, startPoint y: 280, endPoint x: 360, endPoint y: 350, distance: 250.8
click at [360, 350] on div "For each trending crypto token identified in the previous analysis, search and …" at bounding box center [376, 345] width 62 height 20
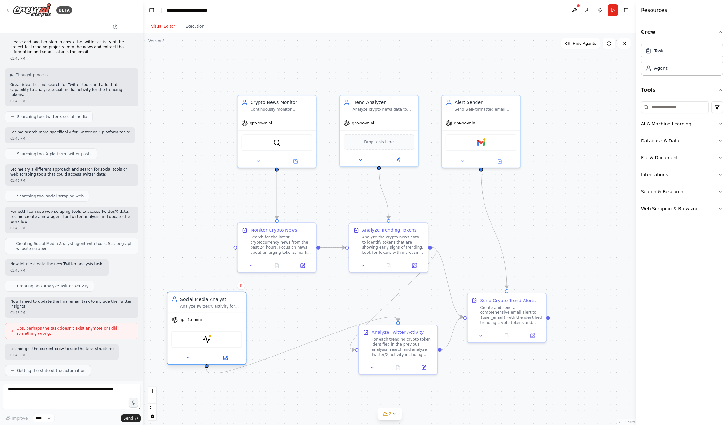
drag, startPoint x: 560, startPoint y: 112, endPoint x: 207, endPoint y: 308, distance: 403.3
click at [207, 308] on div "Social Media Analyst Analyze Twitter/X activity for trending crypto tokens iden…" at bounding box center [206, 302] width 78 height 20
drag, startPoint x: 398, startPoint y: 322, endPoint x: 430, endPoint y: 324, distance: 32.1
click at [430, 324] on div ".deletable-edge-delete-btn { width: 20px; height: 20px; border: 0px solid #ffff…" at bounding box center [389, 229] width 493 height 392
click at [398, 319] on circle "Edge from 1811b645-4729-4256-ba40-bce6573e2e8e to fa8cb0e7-7c17-4550-8c96-74f27…" at bounding box center [398, 318] width 6 height 6
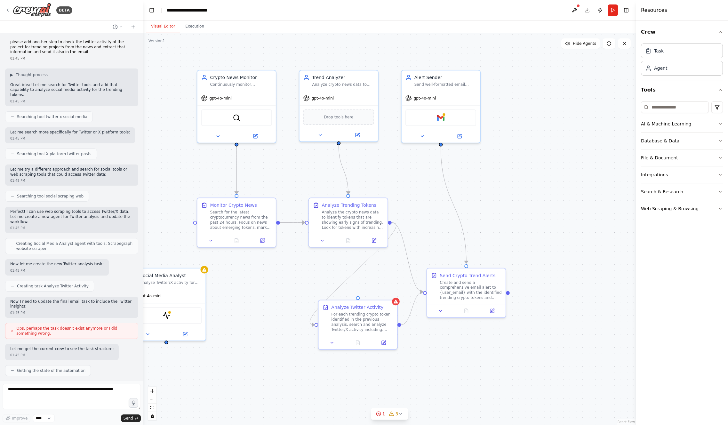
drag, startPoint x: 398, startPoint y: 319, endPoint x: 360, endPoint y: 294, distance: 45.9
click at [359, 294] on div ".deletable-edge-delete-btn { width: 20px; height: 20px; border: 0px solid #ffff…" at bounding box center [389, 229] width 493 height 392
drag, startPoint x: 186, startPoint y: 296, endPoint x: 364, endPoint y: 350, distance: 186.2
click at [212, 310] on div "gpt-4o-mini" at bounding box center [193, 309] width 78 height 14
click at [348, 283] on icon "Edge from 5e92913b-bdd7-469e-bfef-6289c9a1fcb5 to fa8cb0e7-7c17-4550-8c96-74f27…" at bounding box center [354, 274] width 86 height 102
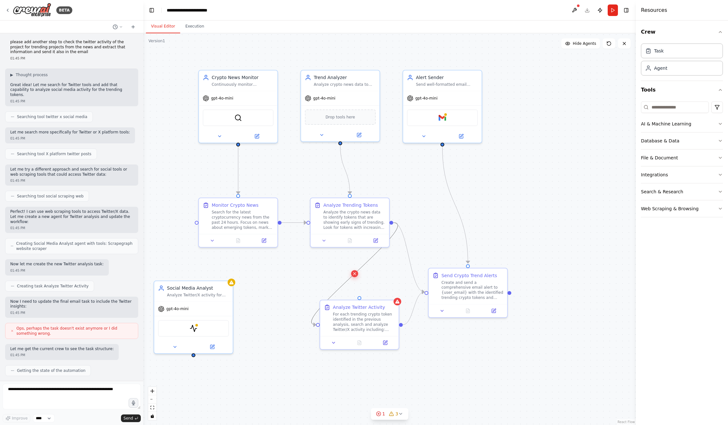
click at [353, 274] on icon at bounding box center [354, 274] width 5 height 6
click at [412, 310] on icon "Edge from fa8cb0e7-7c17-4550-8c96-74f2705897d7 to c4eb2917-a118-453f-ae24-bcee8…" at bounding box center [414, 308] width 22 height 33
click at [415, 308] on icon at bounding box center [413, 309] width 5 height 6
drag, startPoint x: 361, startPoint y: 314, endPoint x: 333, endPoint y: 236, distance: 83.8
click at [323, 275] on div "For each trending crypto token identified in the previous analysis, search and …" at bounding box center [326, 284] width 62 height 20
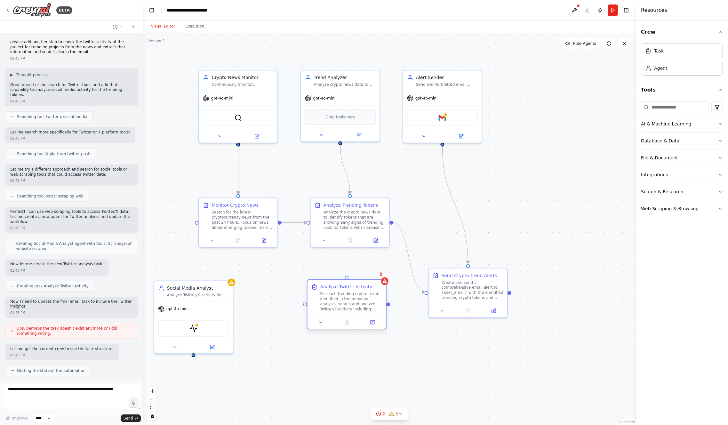
drag, startPoint x: 323, startPoint y: 264, endPoint x: 350, endPoint y: 288, distance: 36.0
click at [350, 288] on div "Analyze Twitter Activity For each trending crypto token identified in the previ…" at bounding box center [351, 298] width 62 height 28
drag, startPoint x: 279, startPoint y: 223, endPoint x: 316, endPoint y: 327, distance: 110.8
click at [306, 307] on div ".deletable-edge-delete-btn { width: 20px; height: 20px; border: 0px solid #ffff…" at bounding box center [389, 229] width 493 height 392
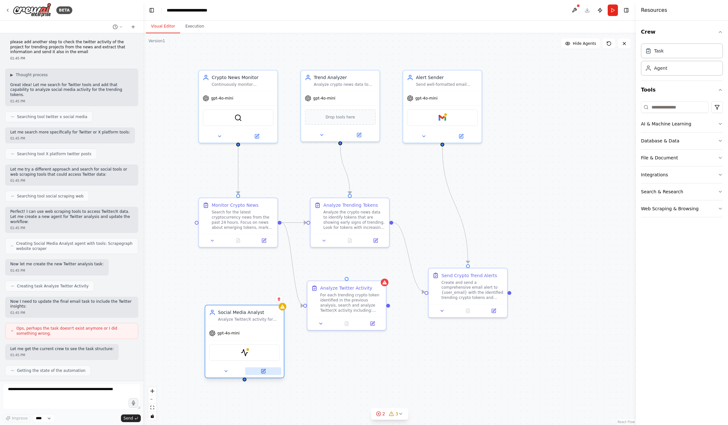
drag, startPoint x: 201, startPoint y: 309, endPoint x: 258, endPoint y: 365, distance: 79.7
click at [247, 326] on div "gpt-4o-mini" at bounding box center [244, 333] width 78 height 14
drag, startPoint x: 238, startPoint y: 375, endPoint x: 349, endPoint y: 276, distance: 147.8
click at [349, 276] on div ".deletable-edge-delete-btn { width: 20px; height: 20px; border: 0px solid #ffff…" at bounding box center [389, 229] width 493 height 392
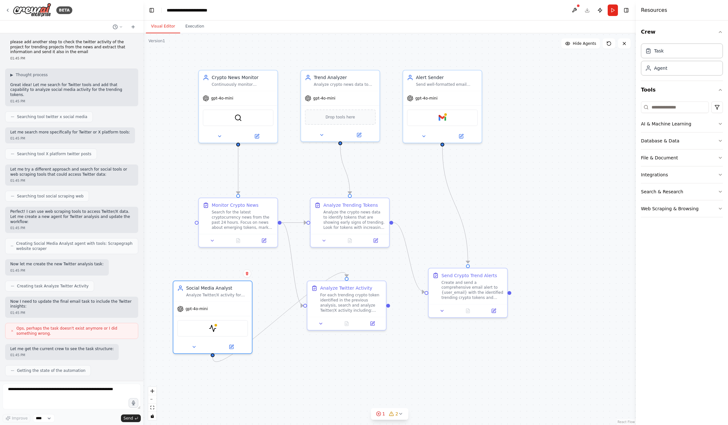
drag, startPoint x: 242, startPoint y: 330, endPoint x: 365, endPoint y: 345, distance: 124.5
click at [218, 314] on div "gpt-4o-mini" at bounding box center [212, 309] width 78 height 14
drag, startPoint x: 366, startPoint y: 315, endPoint x: 366, endPoint y: 397, distance: 82.3
click at [366, 397] on div "Analyze Twitter Activity For each trending crypto token identified in the previ…" at bounding box center [347, 381] width 78 height 36
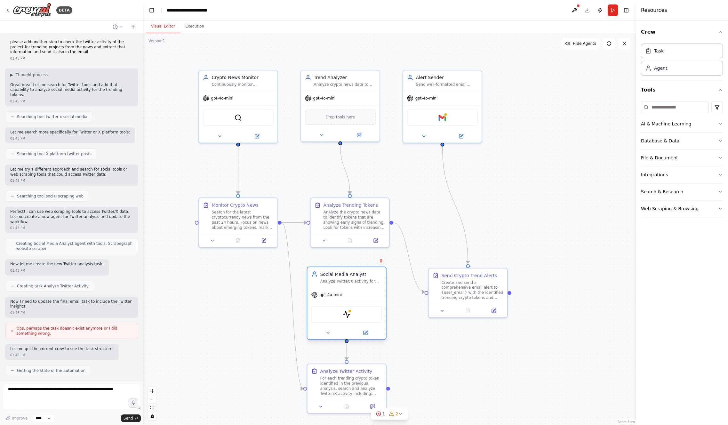
drag, startPoint x: 208, startPoint y: 301, endPoint x: 344, endPoint y: 289, distance: 136.6
click at [344, 289] on div "gpt-4o-mini" at bounding box center [347, 295] width 78 height 14
drag, startPoint x: 389, startPoint y: 389, endPoint x: 426, endPoint y: 294, distance: 102.4
click at [426, 294] on div ".deletable-edge-delete-btn { width: 20px; height: 20px; border: 0px solid #ffff…" at bounding box center [389, 229] width 493 height 392
click at [451, 351] on div ".deletable-edge-delete-btn { width: 20px; height: 20px; border: 0px solid #ffff…" at bounding box center [389, 229] width 493 height 392
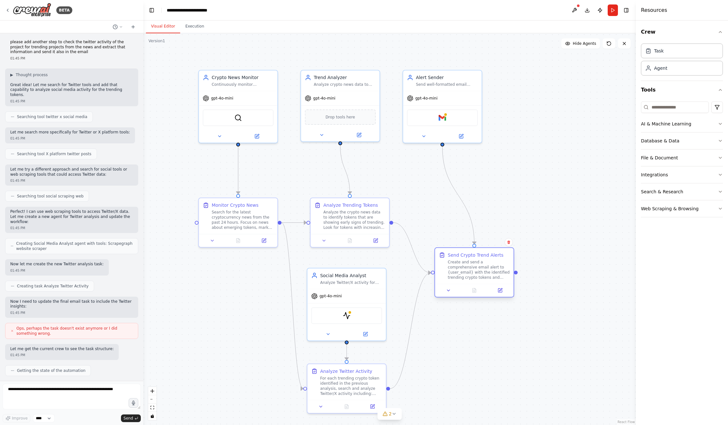
drag, startPoint x: 482, startPoint y: 280, endPoint x: 485, endPoint y: 261, distance: 19.8
click at [485, 261] on div "Create and send a comprehensive email alert to {user_email} with the identified…" at bounding box center [479, 270] width 62 height 20
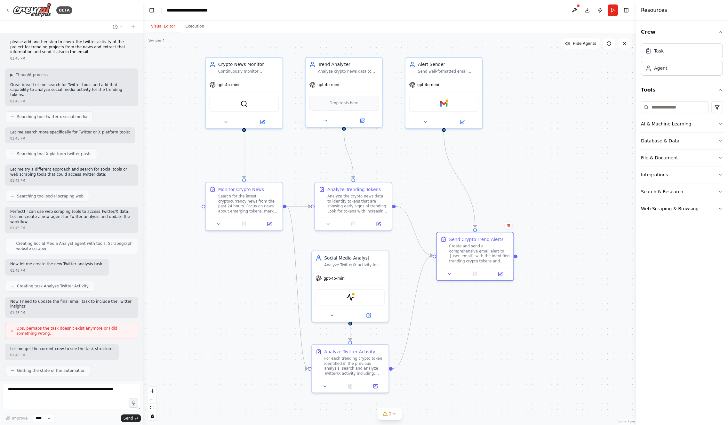
drag, startPoint x: 529, startPoint y: 198, endPoint x: 529, endPoint y: 203, distance: 4.8
click at [529, 203] on div ".deletable-edge-delete-btn { width: 20px; height: 20px; border: 0px solid #ffff…" at bounding box center [389, 229] width 493 height 392
click at [615, 9] on button "Run" at bounding box center [613, 10] width 10 height 12
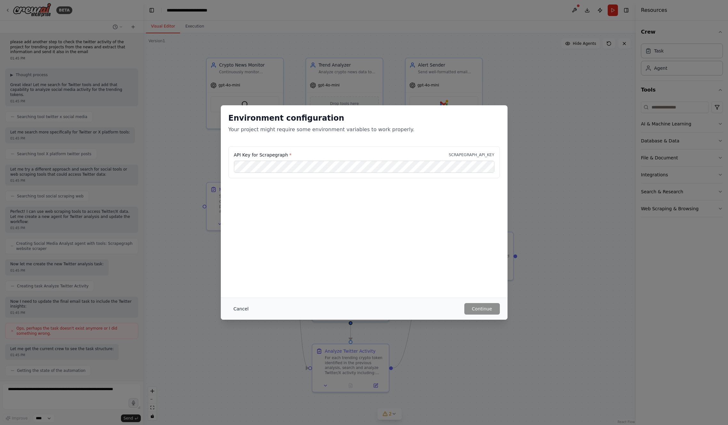
click at [235, 307] on button "Cancel" at bounding box center [241, 309] width 25 height 12
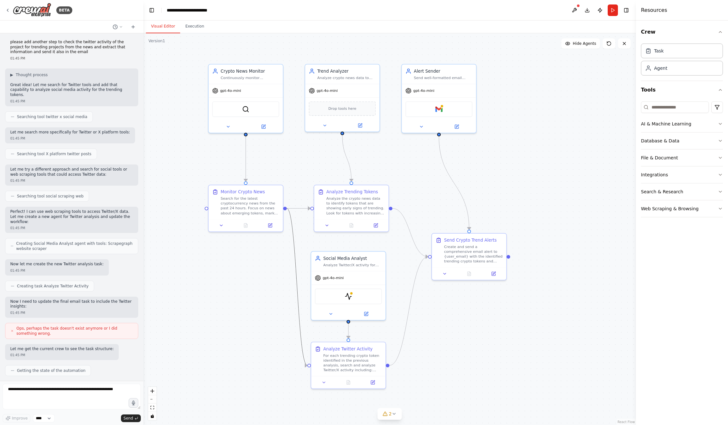
click at [297, 286] on icon "Edge from 6f3ebc39-e8d4-4182-8ba1-26f742cba2c8 to fa8cb0e7-7c17-4550-8c96-74f27…" at bounding box center [297, 286] width 20 height 157
click at [277, 243] on div ".deletable-edge-delete-btn { width: 20px; height: 20px; border: 0px solid #ffff…" at bounding box center [389, 229] width 493 height 392
click at [299, 208] on icon "Edge from 6f3ebc39-e8d4-4182-8ba1-26f742cba2c8 to 5e92913b-bdd7-469e-bfef-6289c…" at bounding box center [299, 208] width 24 height 0
click at [288, 251] on div ".deletable-edge-delete-btn { width: 20px; height: 20px; border: 0px solid #ffff…" at bounding box center [389, 229] width 493 height 392
click at [295, 254] on icon "Edge from 6f3ebc39-e8d4-4182-8ba1-26f742cba2c8 to fa8cb0e7-7c17-4550-8c96-74f27…" at bounding box center [297, 286] width 20 height 157
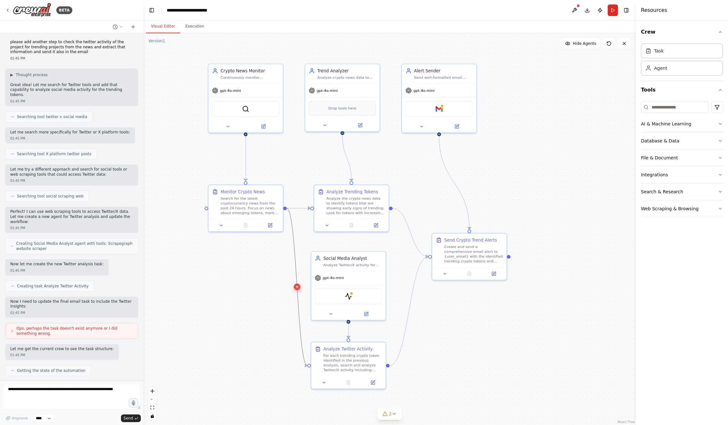
click at [297, 287] on icon at bounding box center [297, 287] width 2 height 2
drag, startPoint x: 284, startPoint y: 210, endPoint x: 308, endPoint y: 366, distance: 158.3
click at [308, 366] on div ".deletable-edge-delete-btn { width: 20px; height: 20px; border: 0px solid #ffff…" at bounding box center [389, 229] width 493 height 392
click at [279, 344] on div ".deletable-edge-delete-btn { width: 20px; height: 20px; border: 0px solid #ffff…" at bounding box center [389, 229] width 493 height 392
click at [199, 28] on button "Execution" at bounding box center [194, 26] width 29 height 13
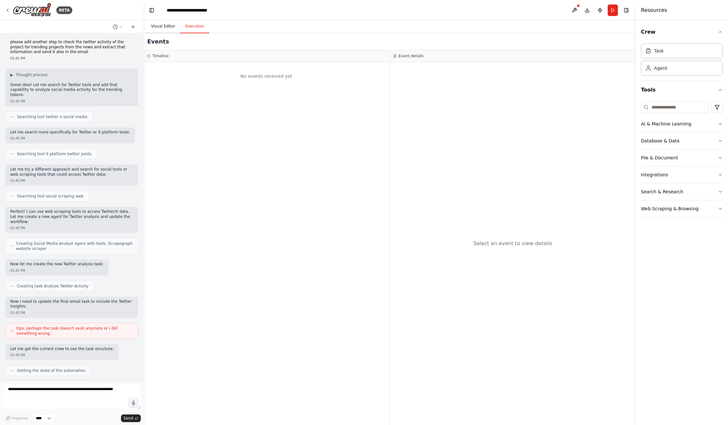
click at [162, 26] on button "Visual Editor" at bounding box center [163, 26] width 34 height 13
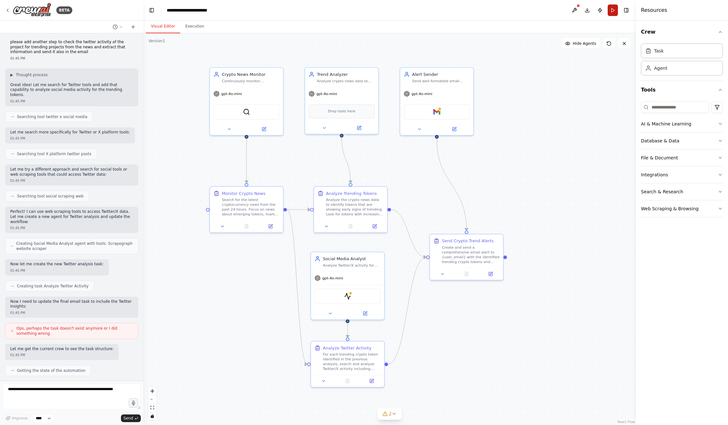
click at [616, 9] on button "Run" at bounding box center [613, 10] width 10 height 12
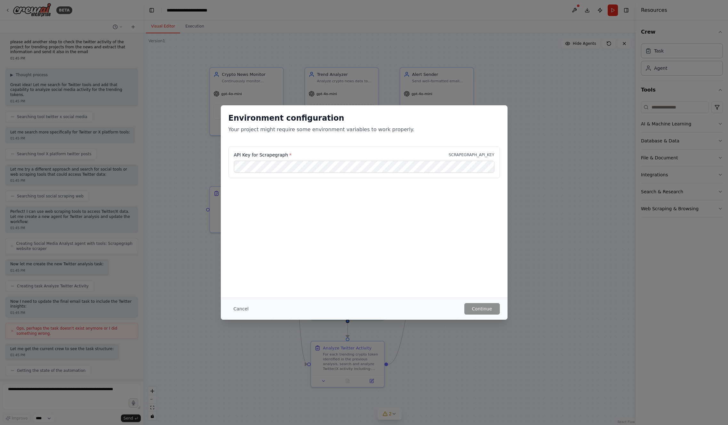
drag, startPoint x: 232, startPoint y: 312, endPoint x: 239, endPoint y: 310, distance: 6.8
click at [233, 311] on button "Cancel" at bounding box center [241, 309] width 25 height 12
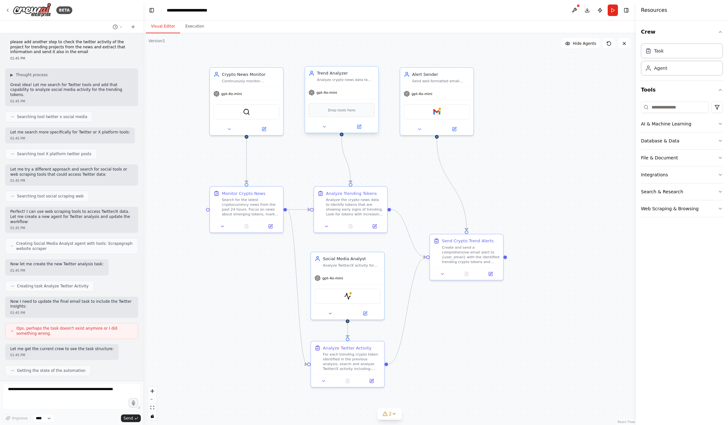
click at [337, 113] on div "Drop tools here" at bounding box center [342, 110] width 66 height 14
click at [340, 112] on span "Drop tools here" at bounding box center [342, 110] width 28 height 6
click at [340, 114] on div "Drop tools here" at bounding box center [342, 110] width 66 height 14
click at [339, 115] on div "Drop tools here" at bounding box center [342, 110] width 66 height 14
click at [337, 113] on div "Drop tools here" at bounding box center [342, 110] width 66 height 14
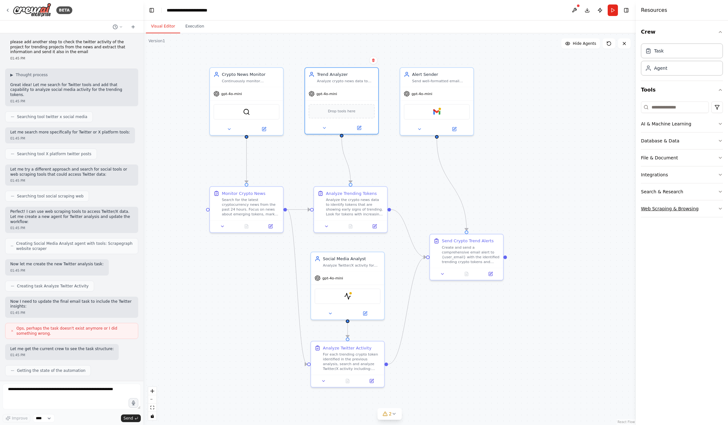
click at [662, 211] on button "Web Scraping & Browsing" at bounding box center [682, 208] width 82 height 17
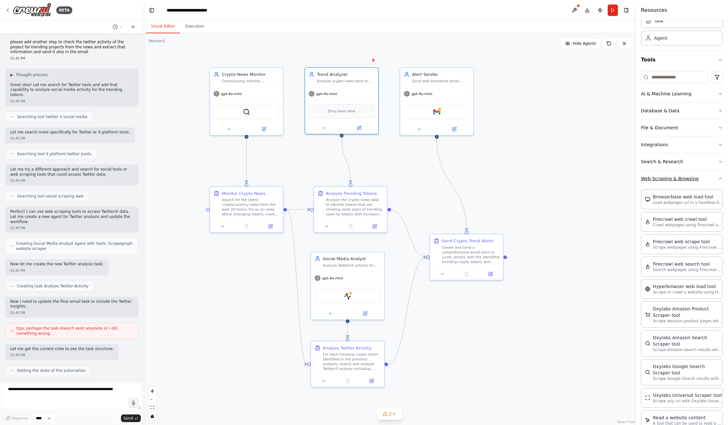
scroll to position [11, 0]
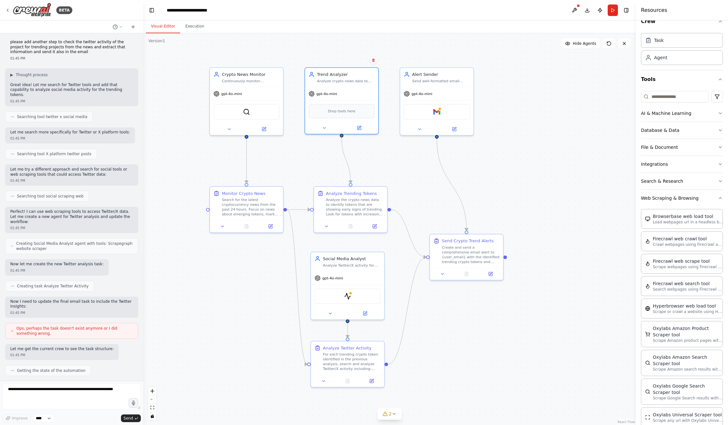
click at [566, 158] on div ".deletable-edge-delete-btn { width: 20px; height: 20px; border: 0px solid #ffff…" at bounding box center [389, 229] width 493 height 392
click at [362, 357] on div "For each trending crypto token identified in the previous analysis, search and …" at bounding box center [352, 360] width 58 height 19
click at [321, 378] on icon at bounding box center [323, 379] width 5 height 5
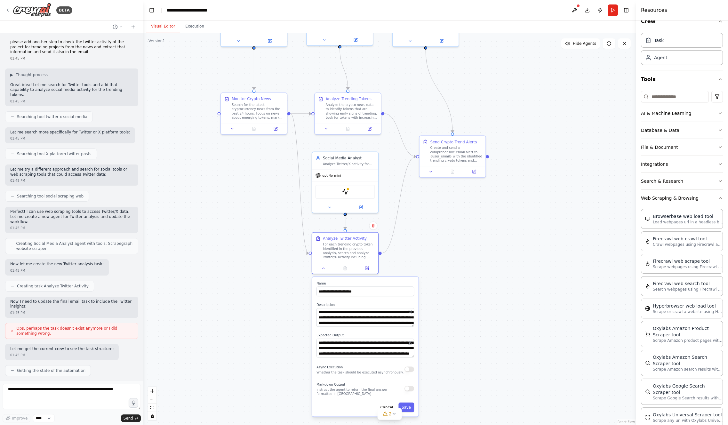
drag, startPoint x: 467, startPoint y: 206, endPoint x: 482, endPoint y: 130, distance: 78.1
click at [482, 130] on div ".deletable-edge-delete-btn { width: 20px; height: 20px; border: 0px solid #ffff…" at bounding box center [389, 229] width 493 height 392
click at [387, 406] on button "Cancel" at bounding box center [386, 408] width 19 height 10
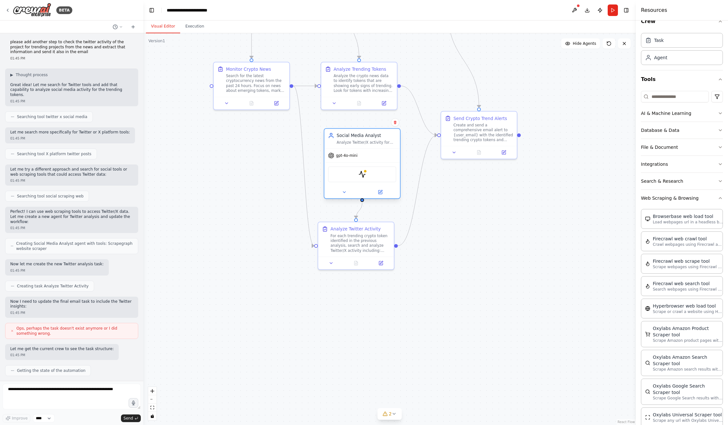
drag, startPoint x: 364, startPoint y: 165, endPoint x: 371, endPoint y: 169, distance: 8.3
click at [370, 167] on div "ScrapegraphScrapeTool" at bounding box center [363, 174] width 76 height 24
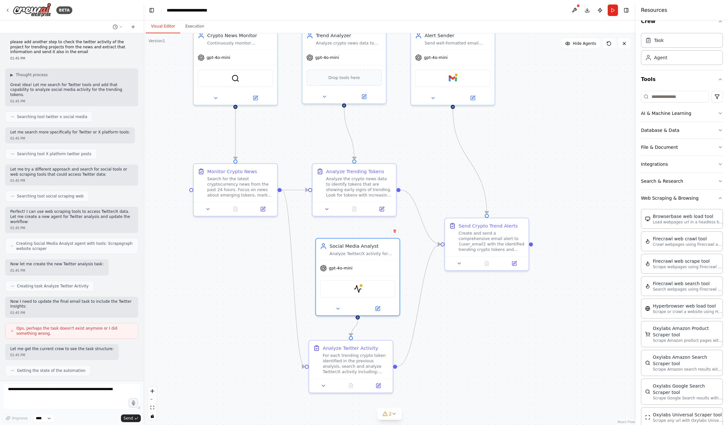
drag, startPoint x: 434, startPoint y: 247, endPoint x: 438, endPoint y: 355, distance: 108.6
click at [437, 364] on div ".deletable-edge-delete-btn { width: 20px; height: 20px; border: 0px solid #ffff…" at bounding box center [389, 229] width 493 height 392
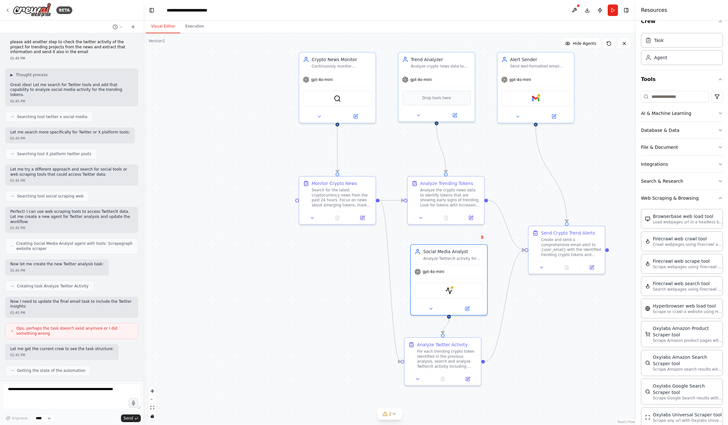
drag, startPoint x: 440, startPoint y: 273, endPoint x: 514, endPoint y: 274, distance: 74.3
click at [514, 274] on div ".deletable-edge-delete-btn { width: 20px; height: 20px; border: 0px solid #ffff…" at bounding box center [389, 229] width 493 height 392
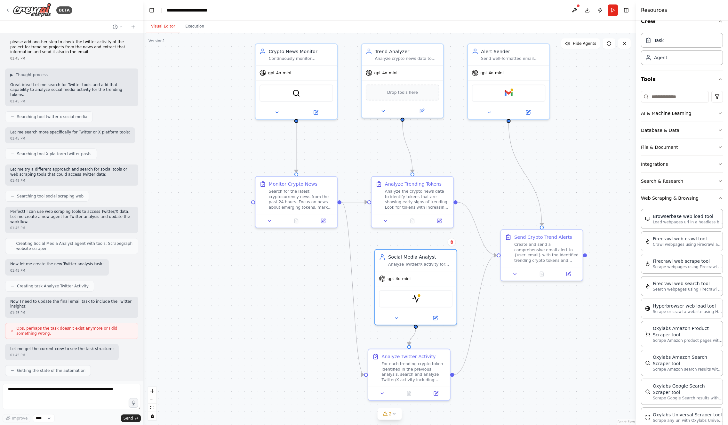
drag, startPoint x: 514, startPoint y: 284, endPoint x: 492, endPoint y: 289, distance: 23.0
click at [492, 289] on div ".deletable-edge-delete-btn { width: 20px; height: 20px; border: 0px solid #ffff…" at bounding box center [389, 229] width 493 height 392
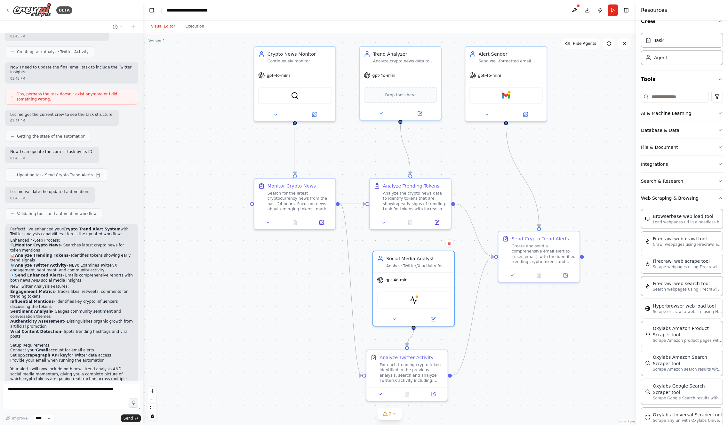
scroll to position [781, 0]
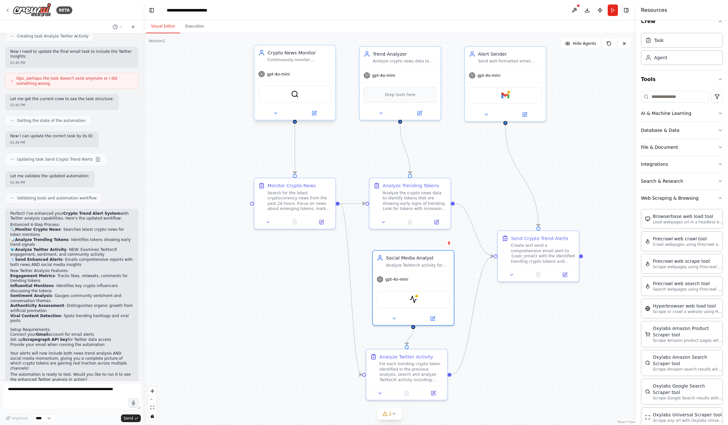
click at [306, 56] on div "Crypto News Monitor" at bounding box center [300, 52] width 64 height 7
click at [322, 59] on div "Continuously monitor cryptocurrency news sources to identify trending tokens an…" at bounding box center [300, 59] width 64 height 5
click at [314, 112] on icon at bounding box center [314, 113] width 4 height 4
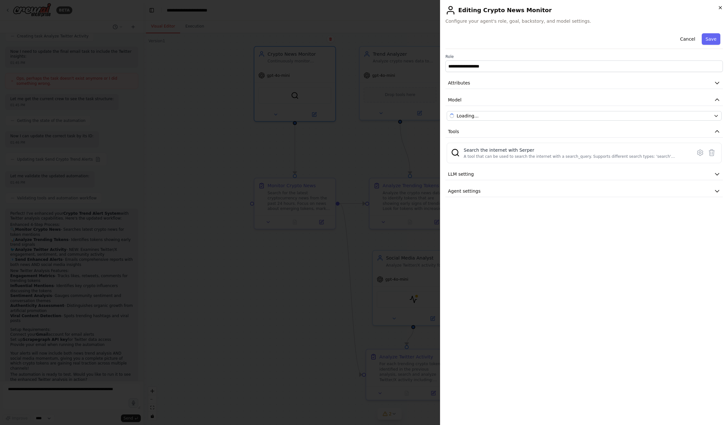
click at [720, 7] on icon "button" at bounding box center [720, 7] width 5 height 5
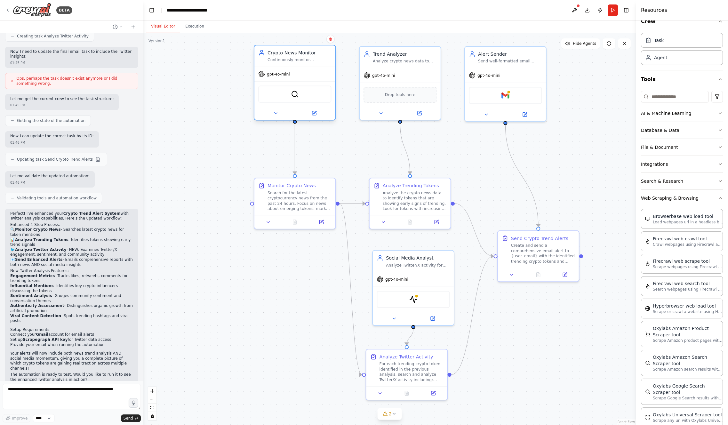
click at [294, 54] on div "Crypto News Monitor" at bounding box center [300, 52] width 64 height 7
click at [320, 112] on button at bounding box center [313, 113] width 37 height 8
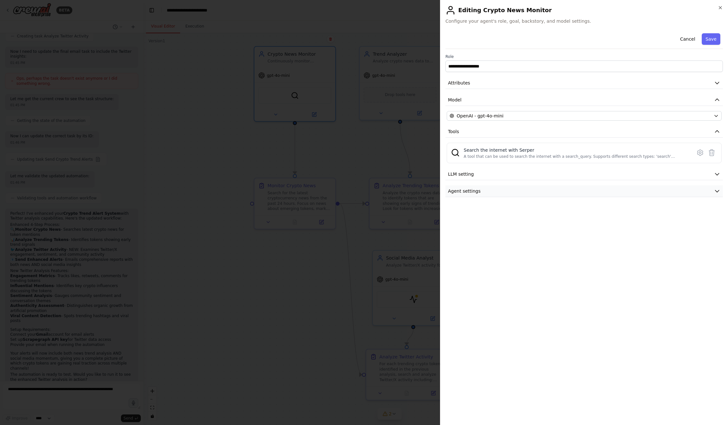
click at [645, 189] on button "Agent settings" at bounding box center [585, 191] width 278 height 12
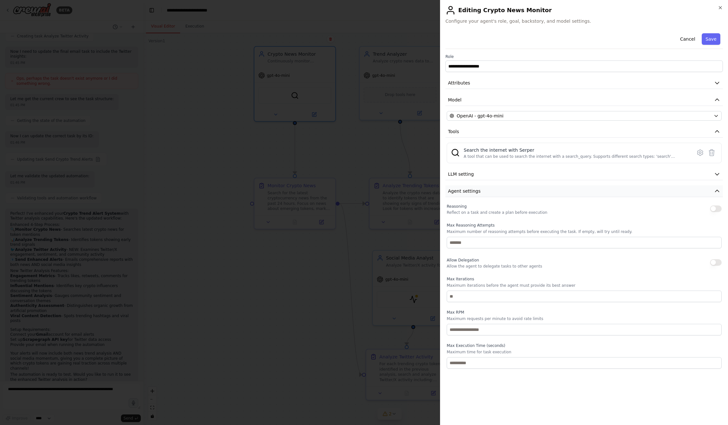
click at [645, 189] on button "Agent settings" at bounding box center [585, 191] width 278 height 12
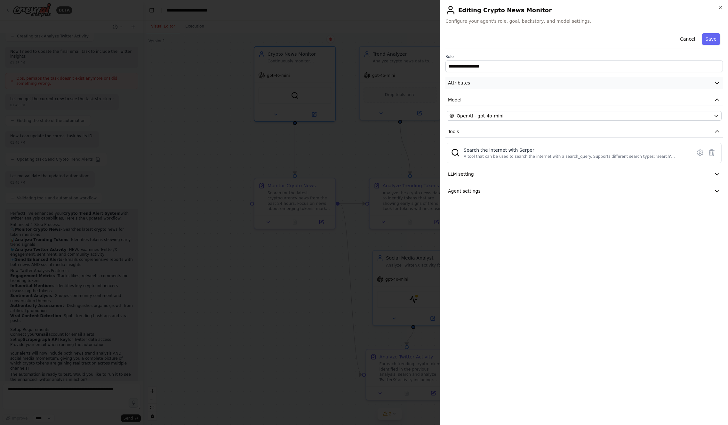
click at [525, 83] on button "Attributes" at bounding box center [585, 83] width 278 height 12
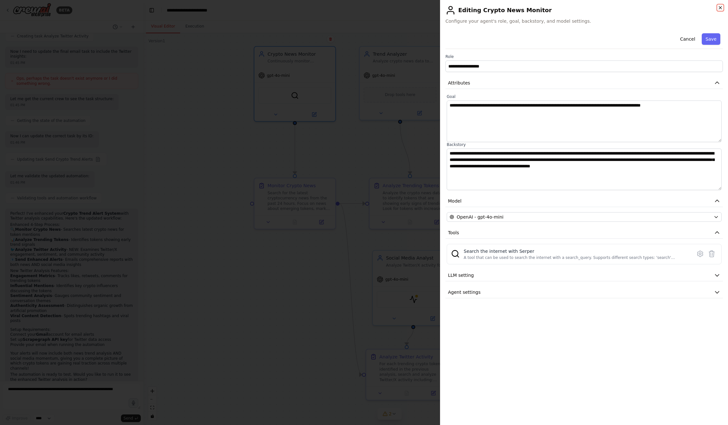
click at [721, 7] on icon "button" at bounding box center [720, 7] width 5 height 5
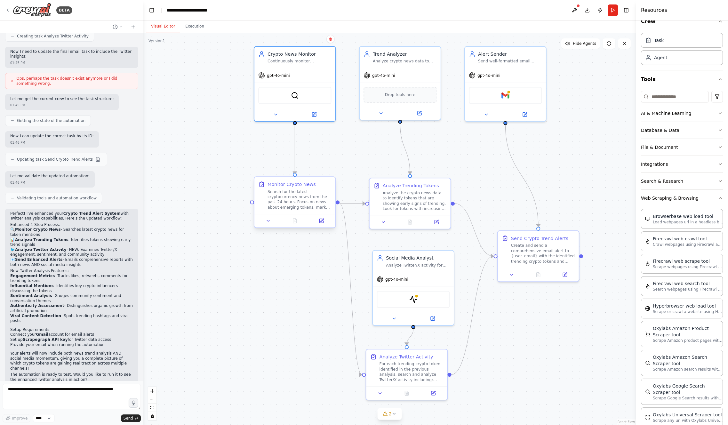
click at [326, 191] on div "Search for the latest cryptocurrency news from the past 24 hours. Focus on news…" at bounding box center [300, 199] width 64 height 21
click at [269, 223] on icon at bounding box center [268, 220] width 5 height 5
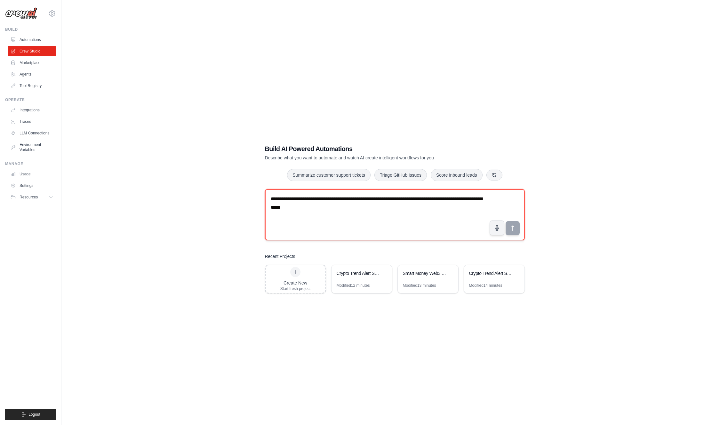
click at [373, 196] on textarea "**********" at bounding box center [395, 214] width 260 height 51
